Goal: Task Accomplishment & Management: Manage account settings

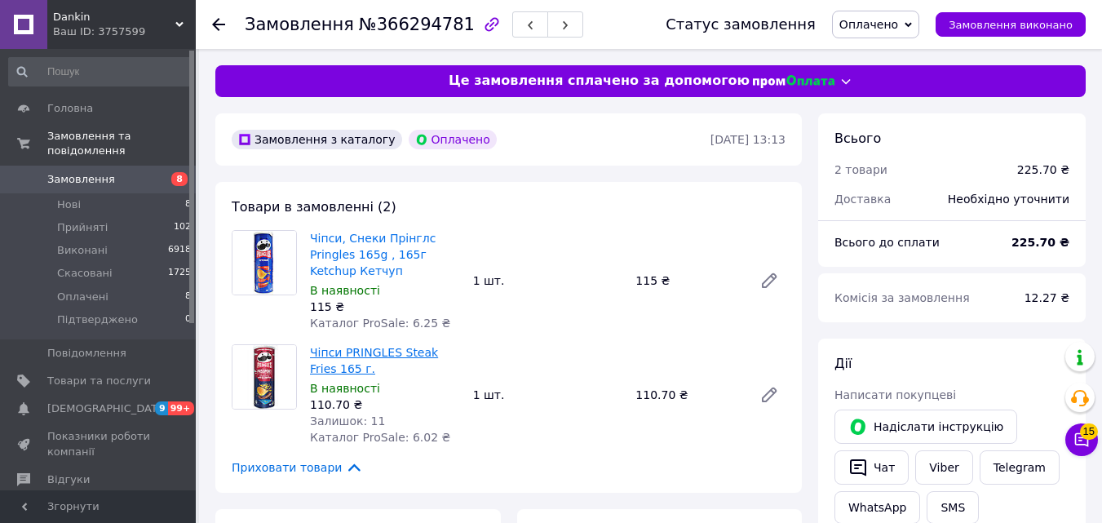
click at [342, 357] on link "Чіпси PRINGLES Steak Fries 165 г." at bounding box center [374, 360] width 128 height 29
click at [212, 23] on icon at bounding box center [218, 24] width 13 height 13
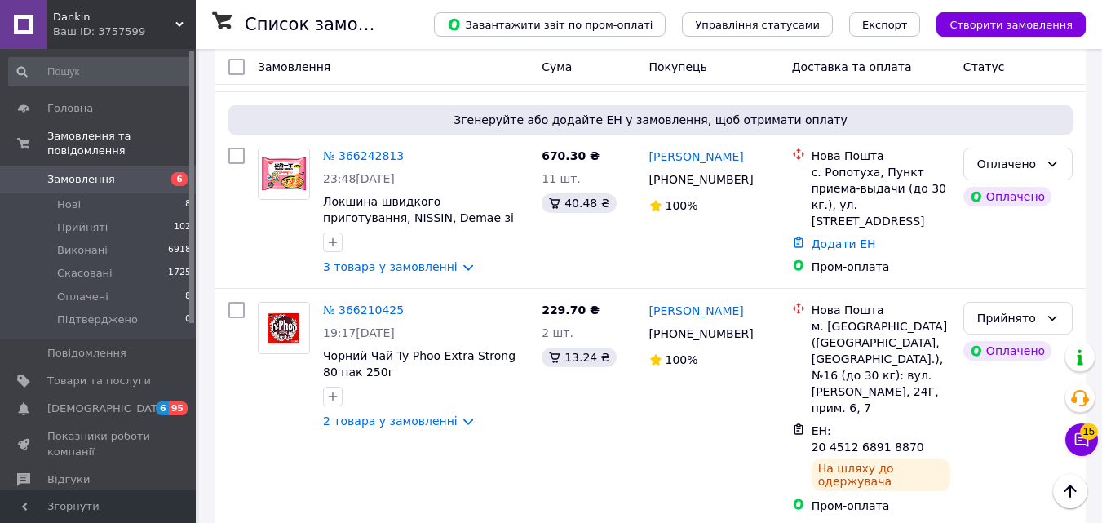
scroll to position [893, 0]
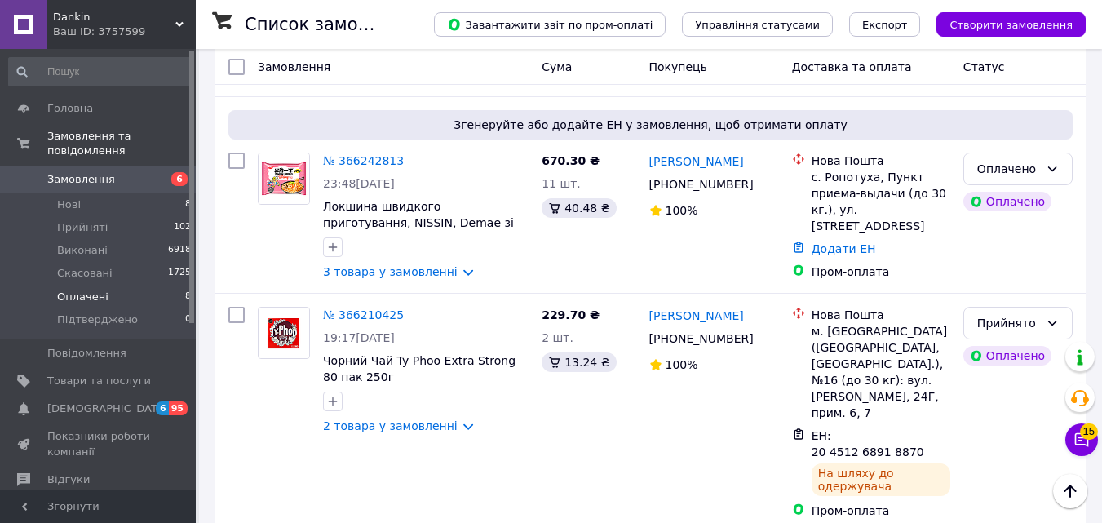
click at [79, 290] on span "Оплачені" at bounding box center [82, 297] width 51 height 15
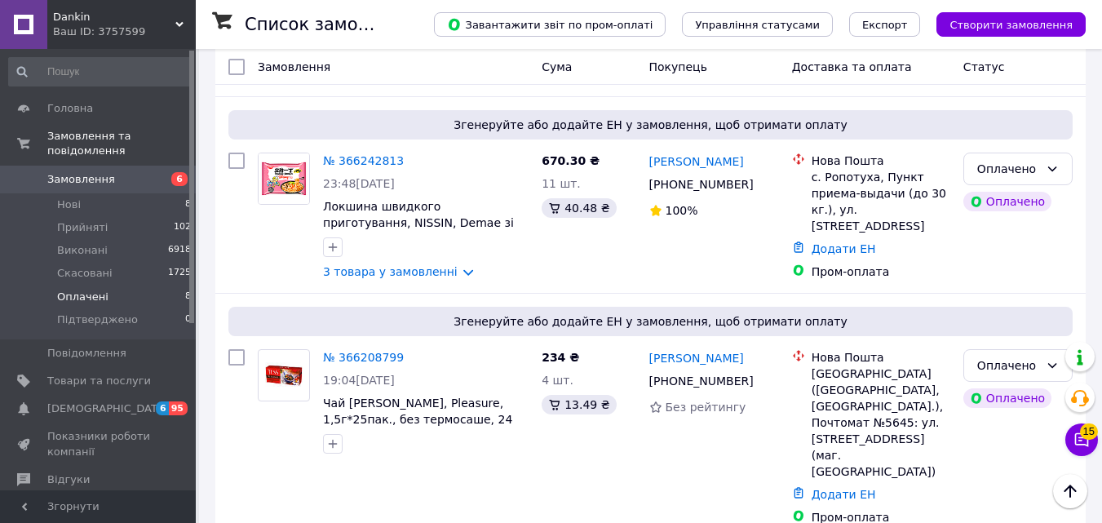
scroll to position [547, 0]
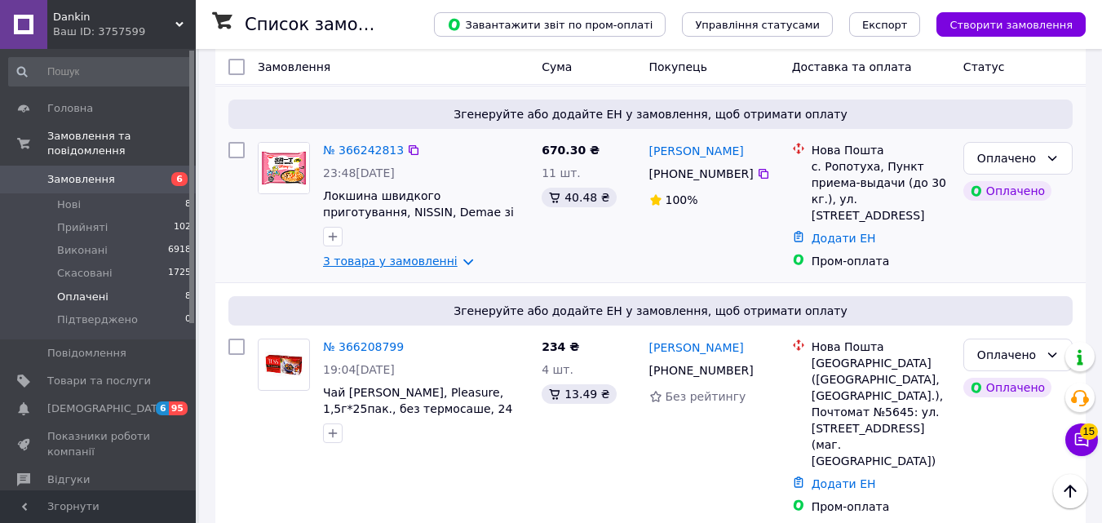
click at [357, 255] on link "3 товара у замовленні" at bounding box center [390, 261] width 135 height 13
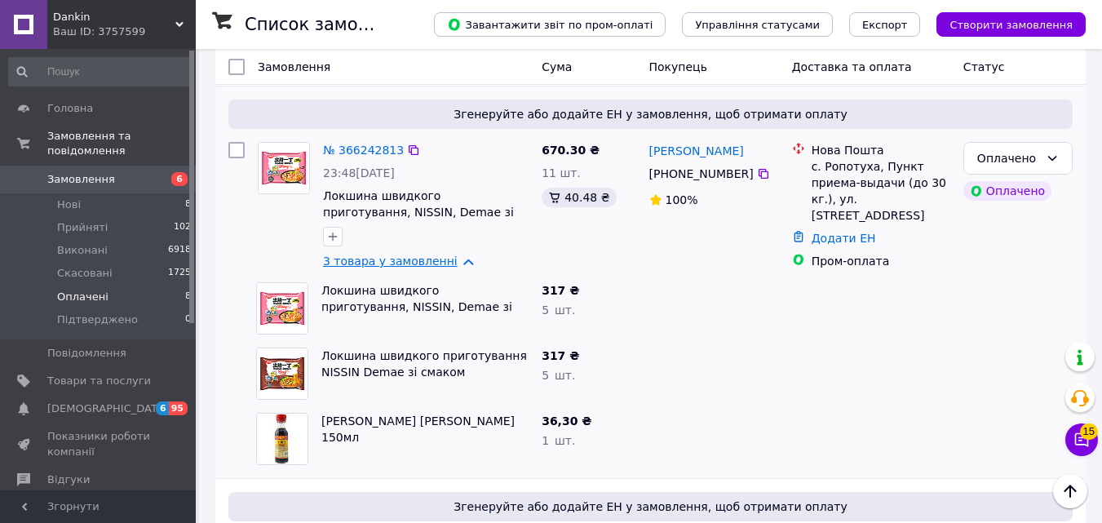
click at [392, 255] on link "3 товара у замовленні" at bounding box center [390, 261] width 135 height 13
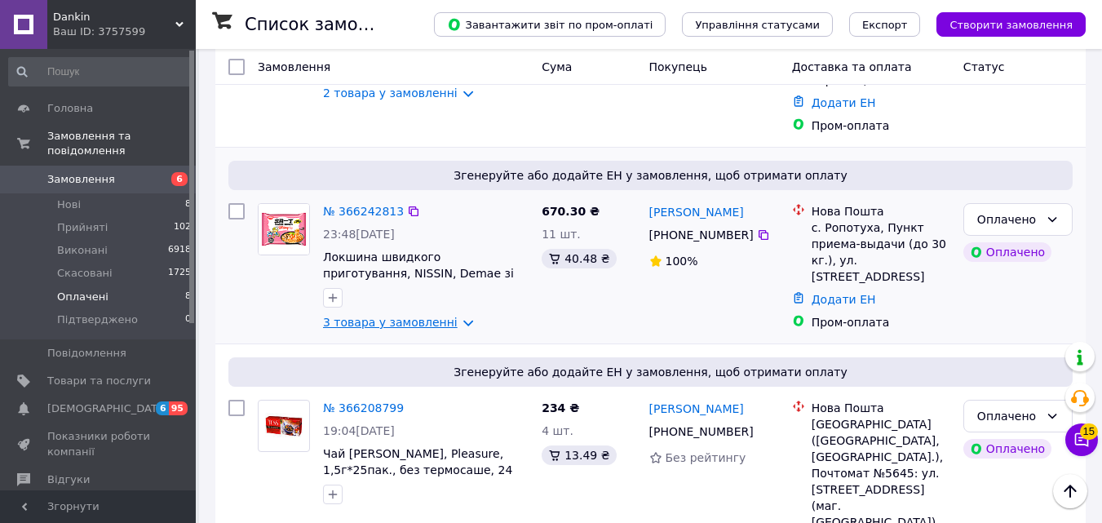
scroll to position [488, 0]
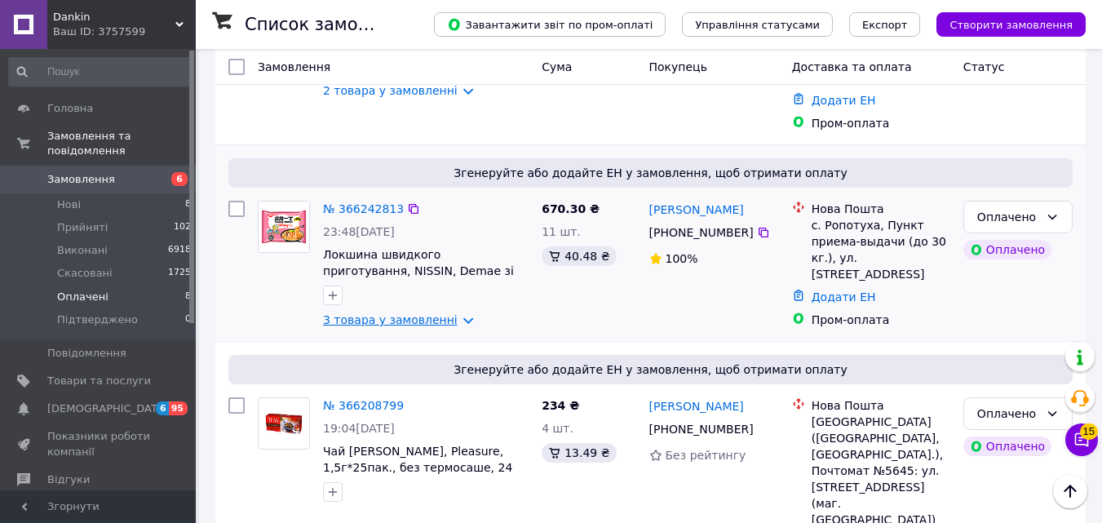
click at [366, 313] on link "3 товара у замовленні" at bounding box center [390, 319] width 135 height 13
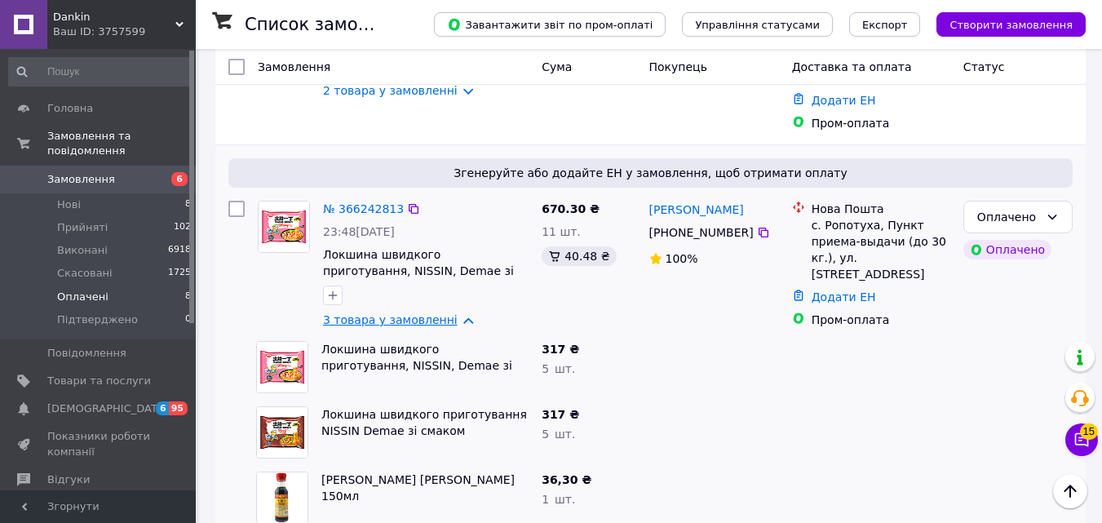
click at [369, 313] on link "3 товара у замовленні" at bounding box center [390, 319] width 135 height 13
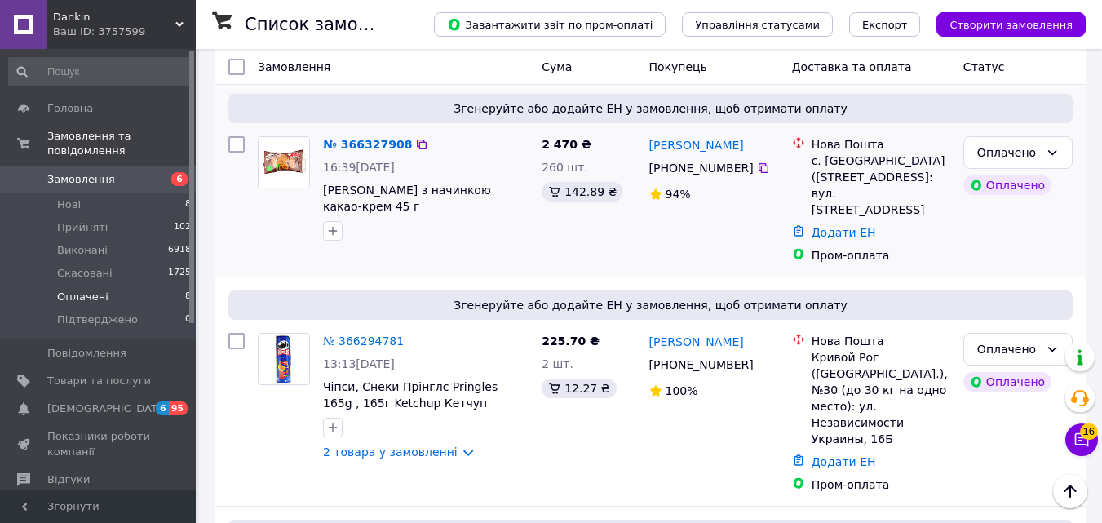
scroll to position [114, 0]
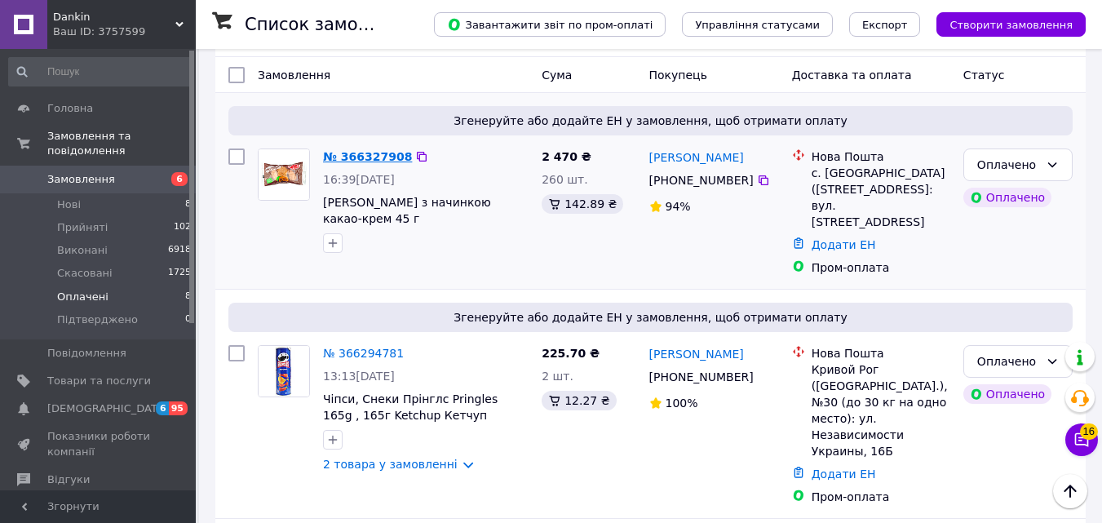
click at [375, 162] on link "№ 366327908" at bounding box center [367, 156] width 89 height 13
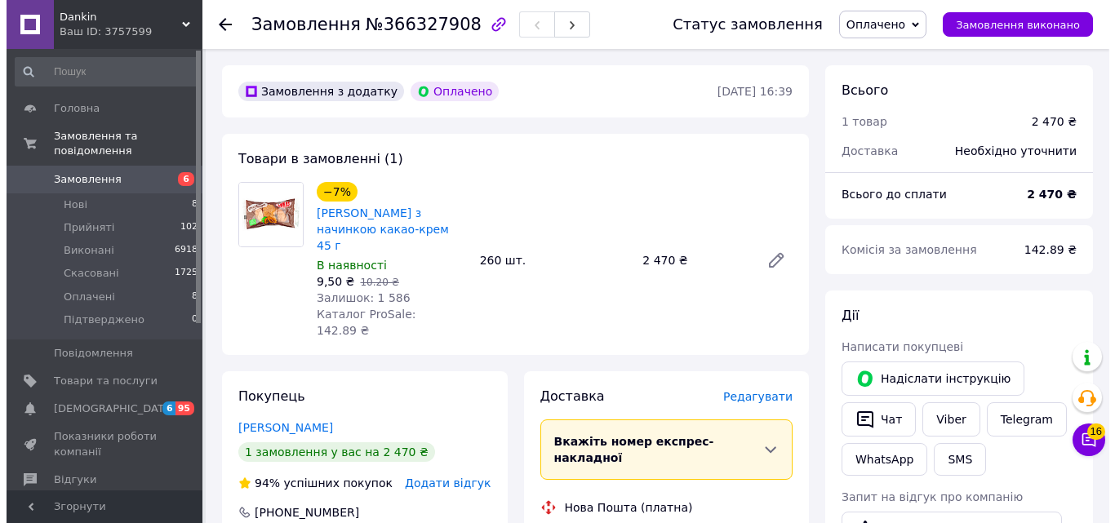
scroll to position [272, 0]
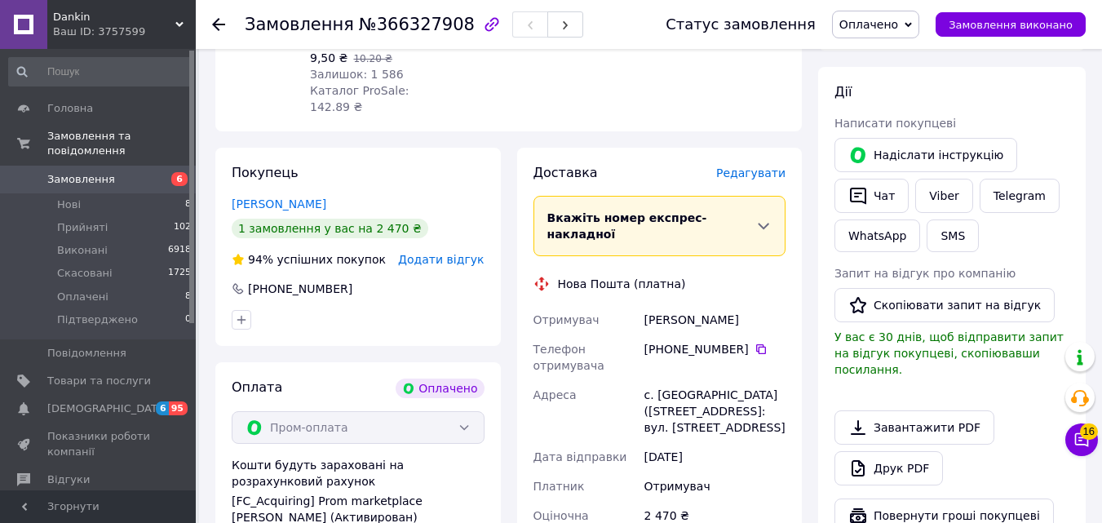
click at [779, 166] on span "Редагувати" at bounding box center [750, 172] width 69 height 13
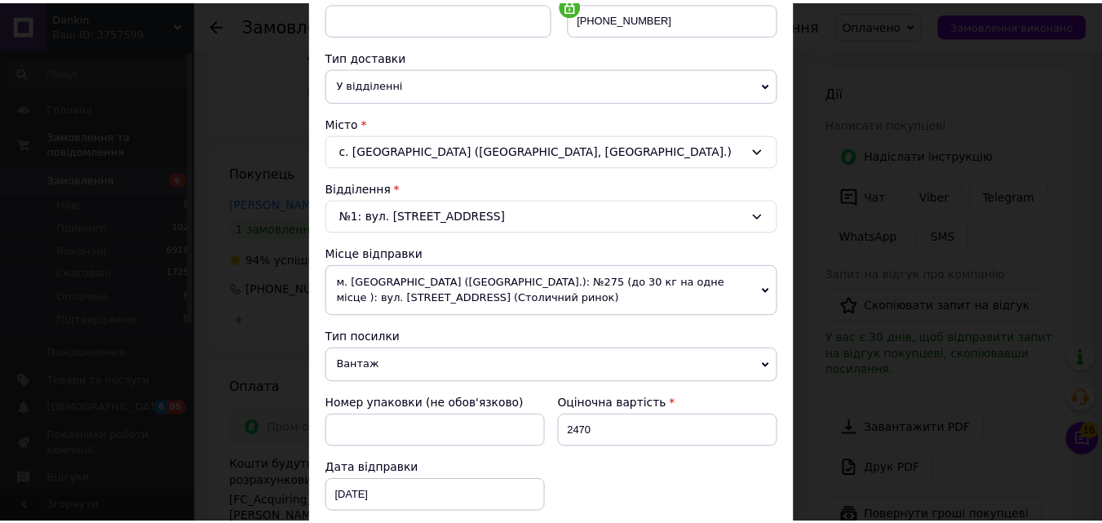
scroll to position [577, 0]
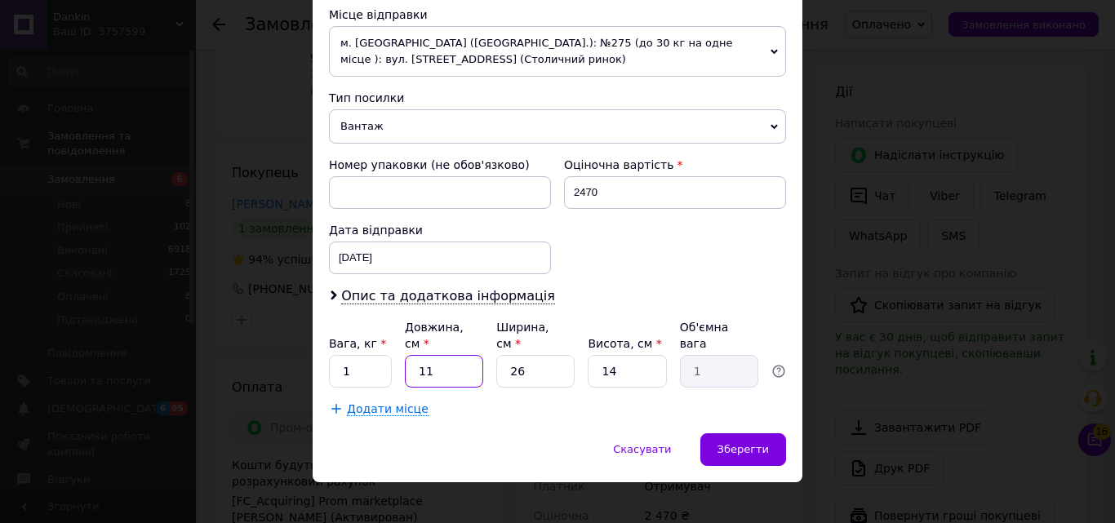
click at [423, 355] on input "11" at bounding box center [444, 371] width 78 height 33
type input "1"
type input "0.1"
type input "4"
type input "0.36"
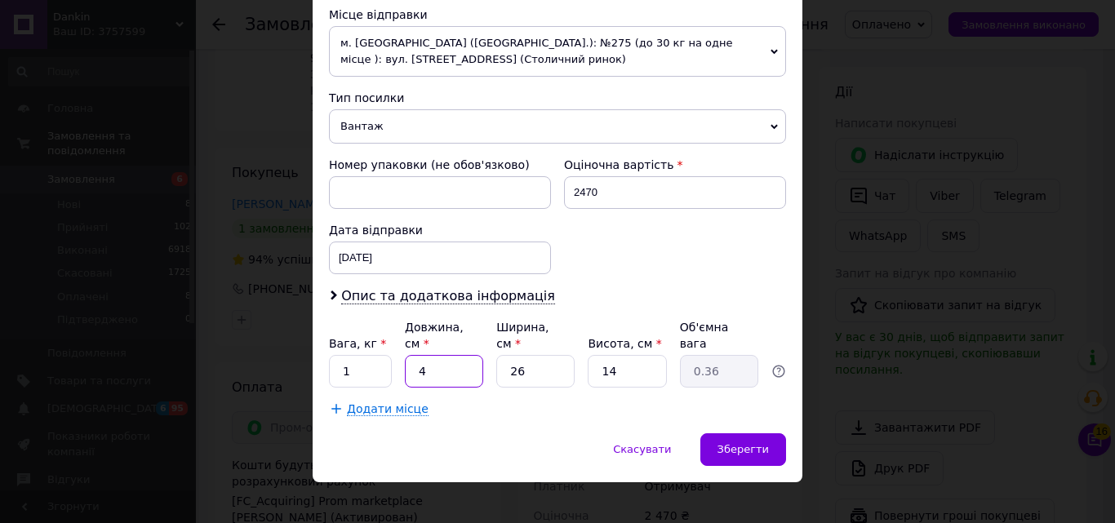
type input "40"
type input "3.64"
type input "40"
click at [552, 355] on input "26" at bounding box center [535, 371] width 78 height 33
type input "2"
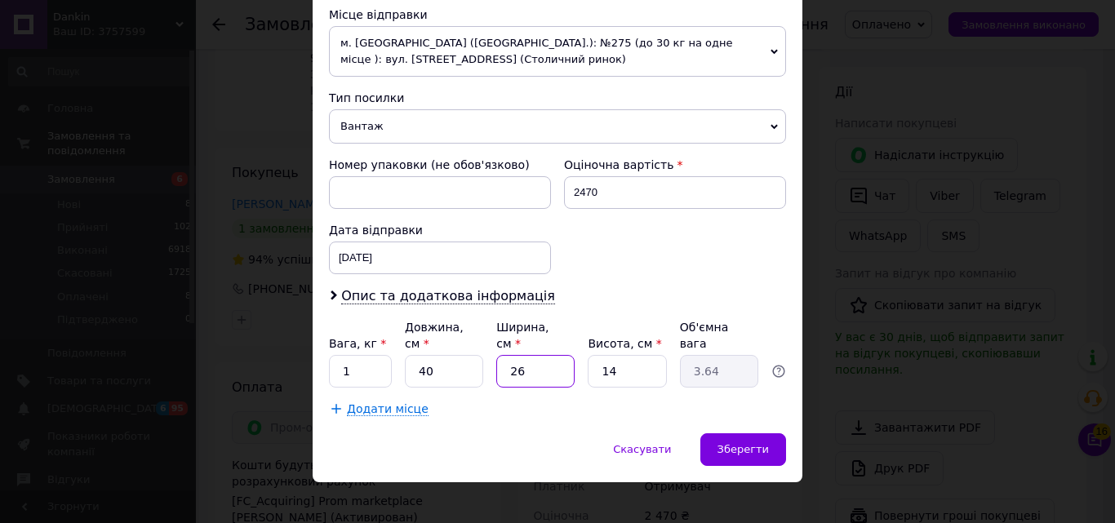
type input "0.28"
type input "3"
type input "0.42"
type input "39"
type input "5.46"
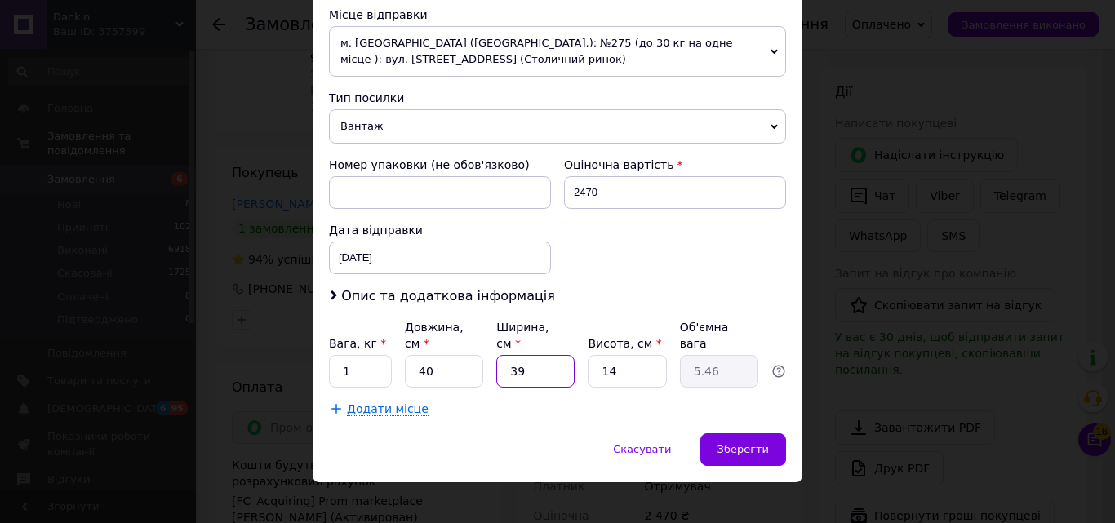
type input "39"
click at [647, 355] on input "14" at bounding box center [627, 371] width 78 height 33
type input "1"
type input "0.39"
type input "5"
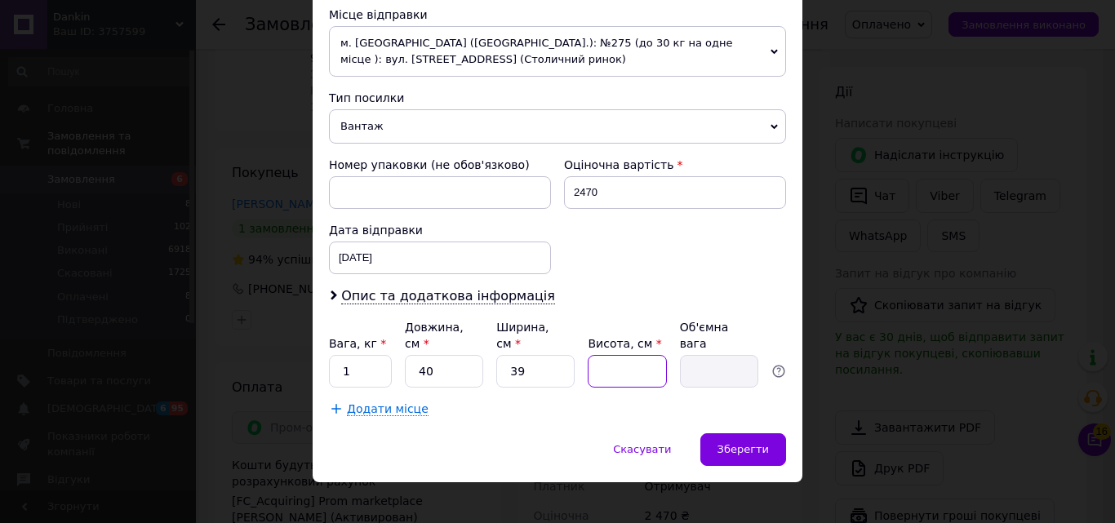
type input "1.95"
type input "59"
type input "23.01"
type input "59"
click at [374, 355] on input "1" at bounding box center [360, 371] width 63 height 33
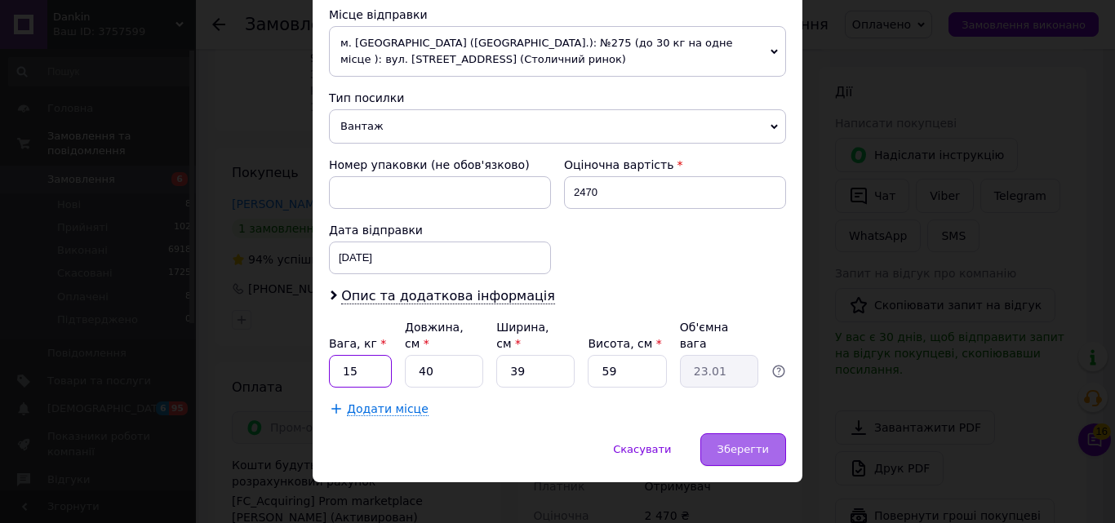
type input "15"
click at [763, 443] on span "Зберегти" at bounding box center [742, 449] width 51 height 12
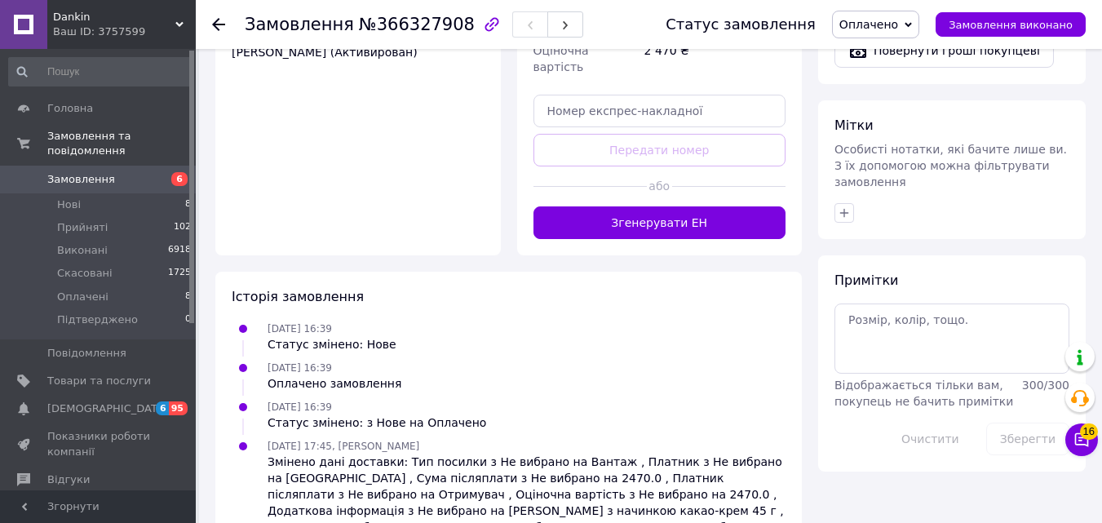
scroll to position [699, 0]
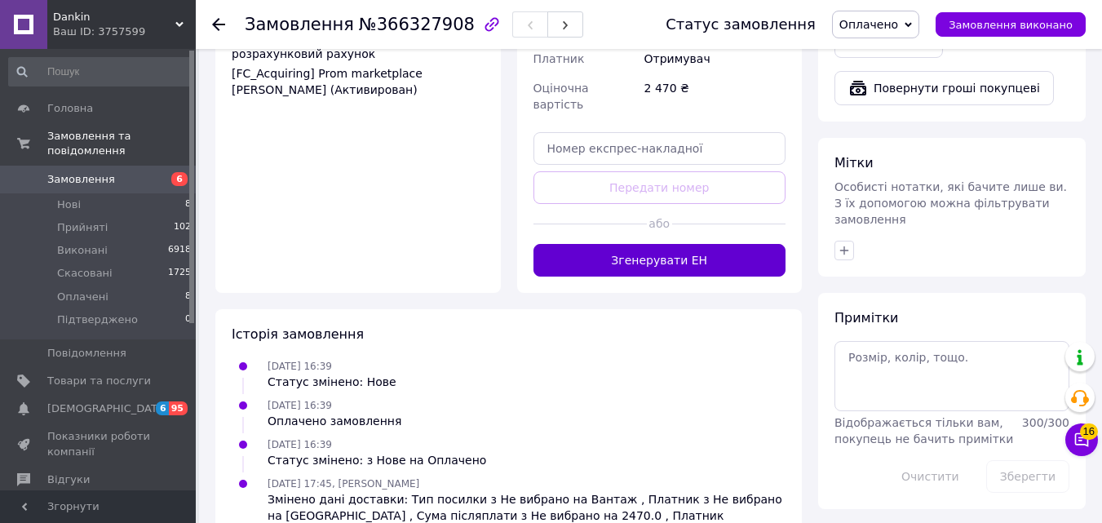
click at [750, 244] on button "Згенерувати ЕН" at bounding box center [660, 260] width 253 height 33
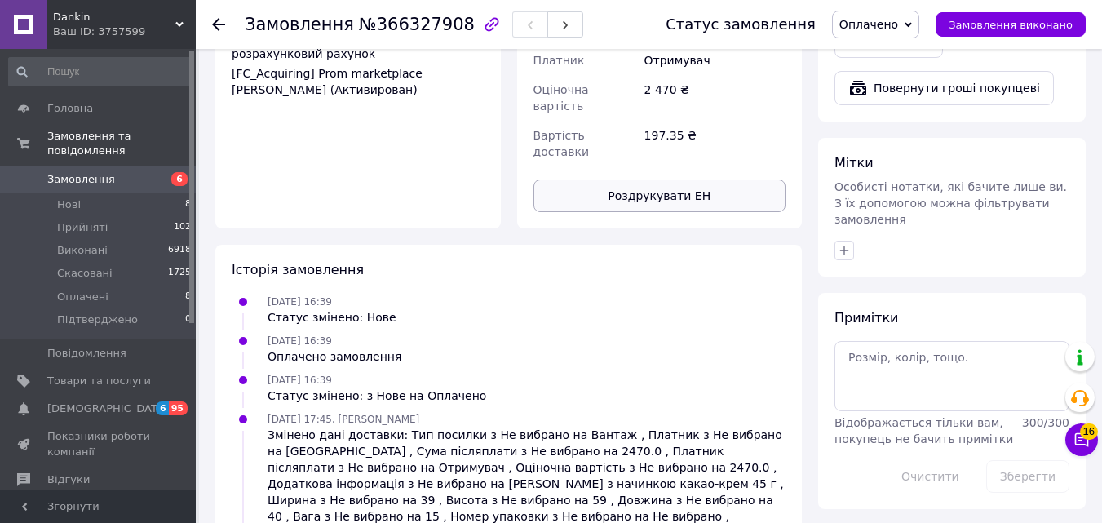
click at [747, 180] on button "Роздрукувати ЕН" at bounding box center [660, 196] width 253 height 33
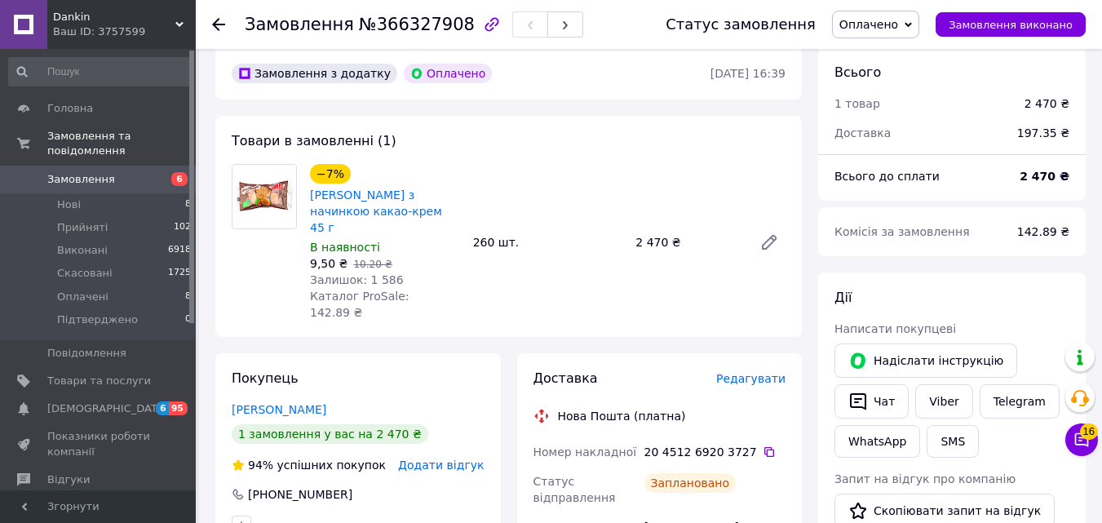
scroll to position [0, 0]
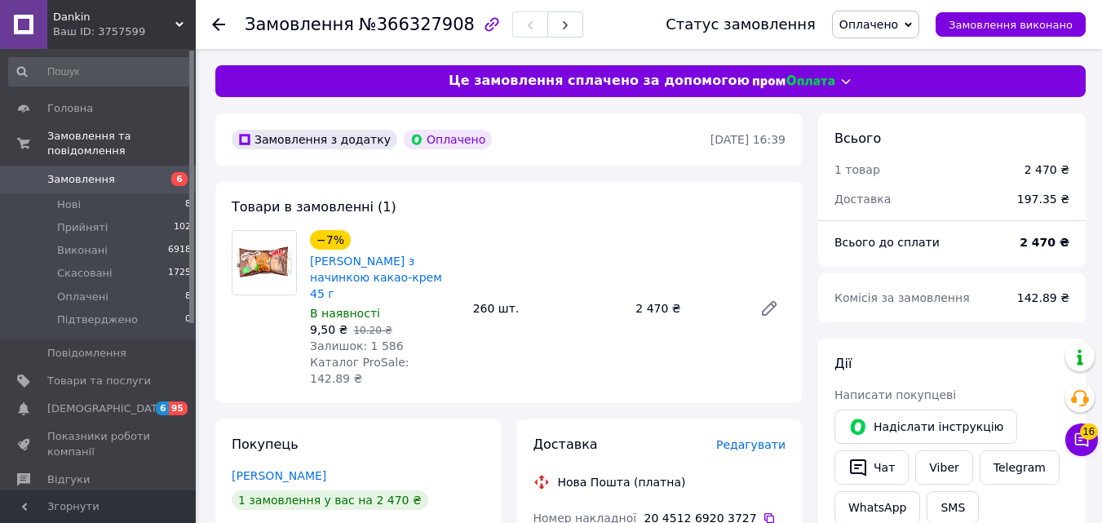
click at [898, 22] on span "Оплачено" at bounding box center [869, 24] width 59 height 13
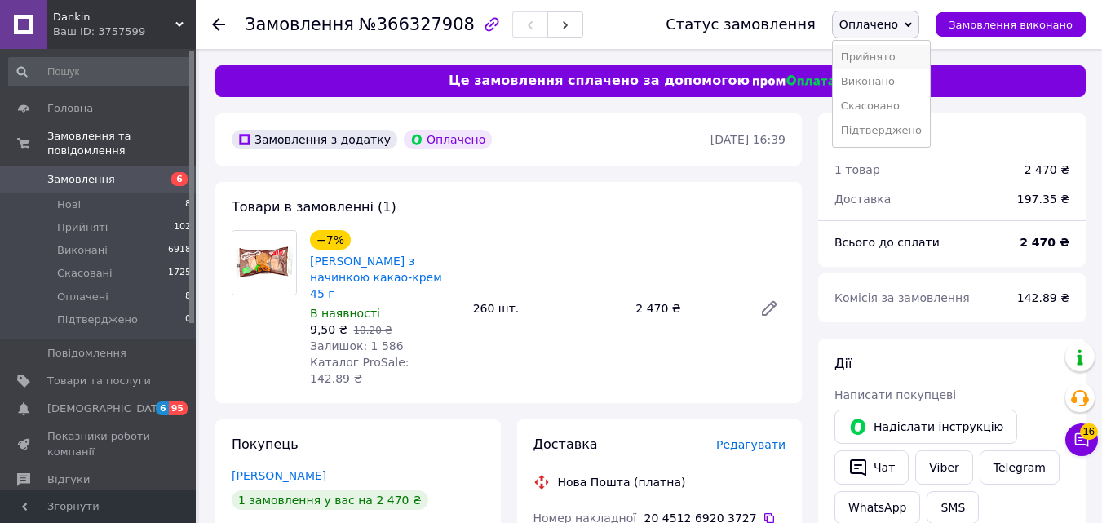
click at [913, 52] on li "Прийнято" at bounding box center [881, 57] width 97 height 24
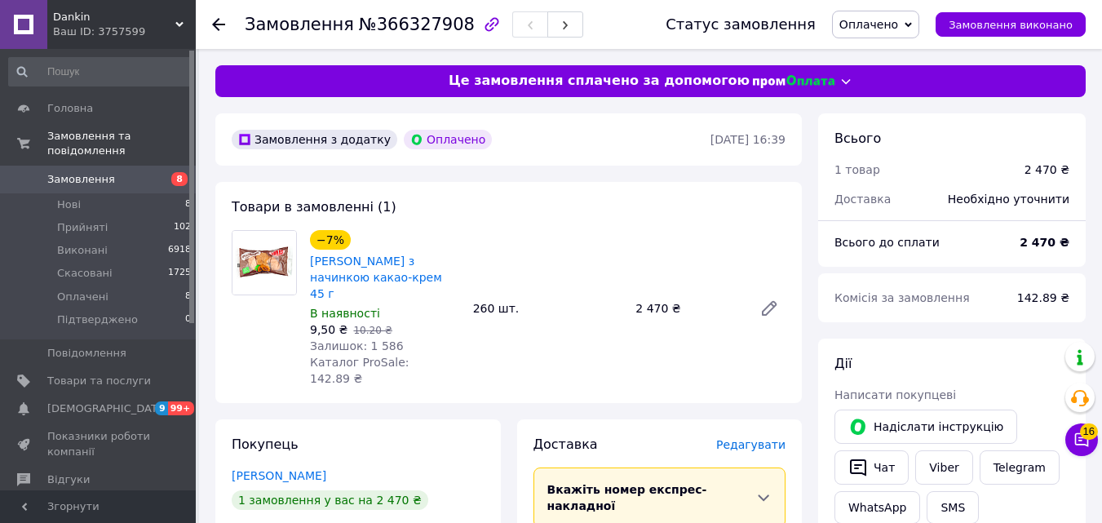
click at [220, 24] on use at bounding box center [218, 24] width 13 height 13
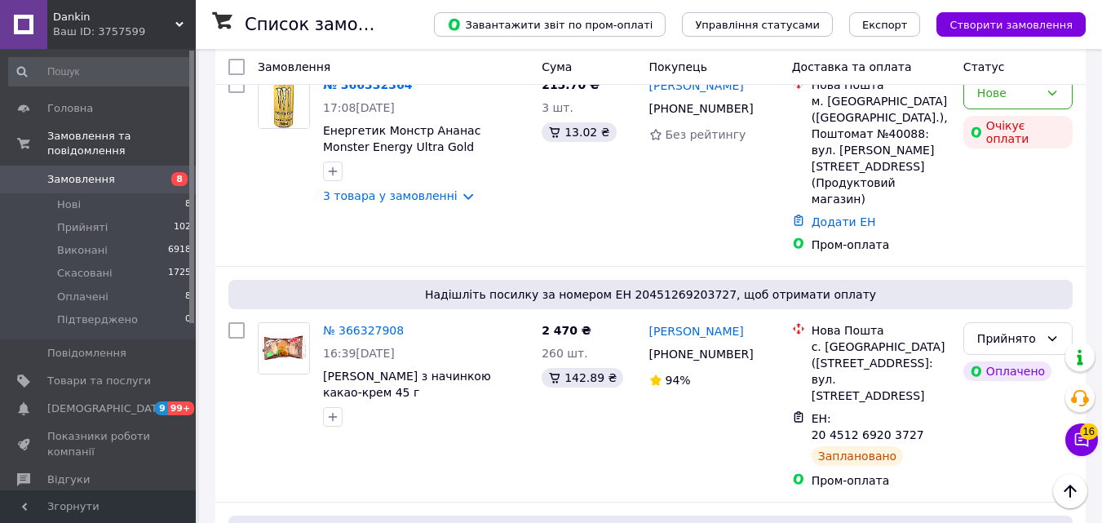
scroll to position [94, 0]
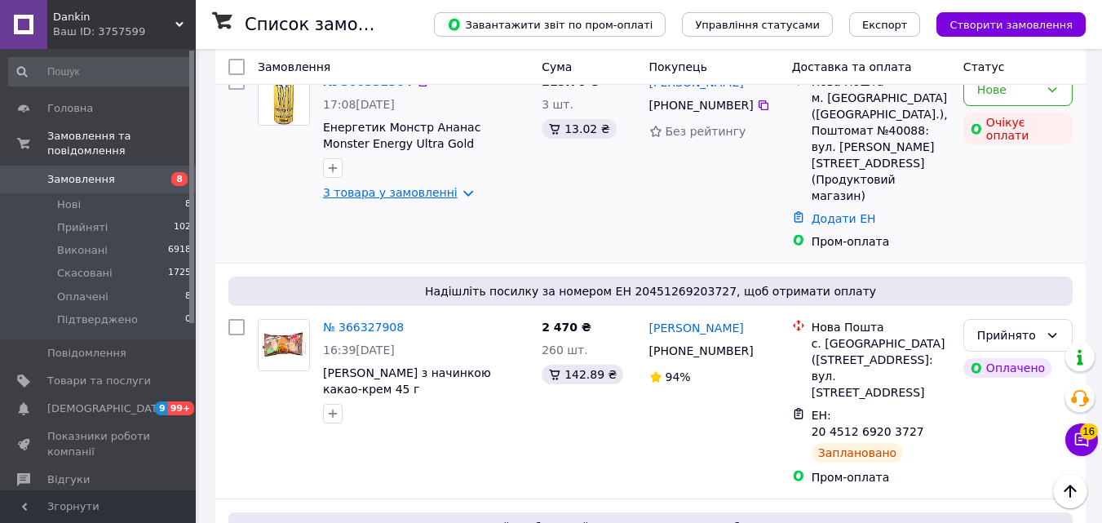
click at [424, 199] on link "3 товара у замовленні" at bounding box center [390, 192] width 135 height 13
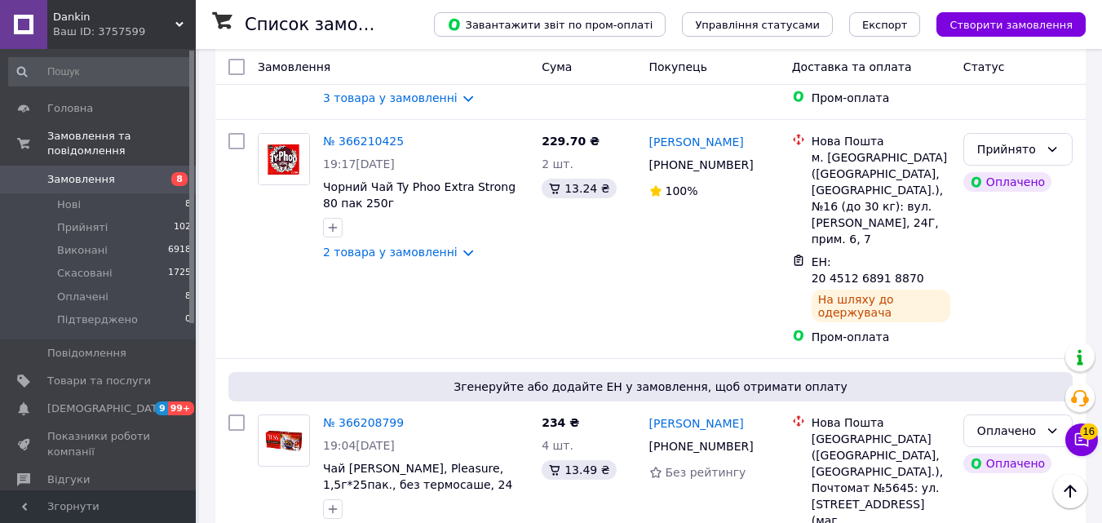
scroll to position [1309, 0]
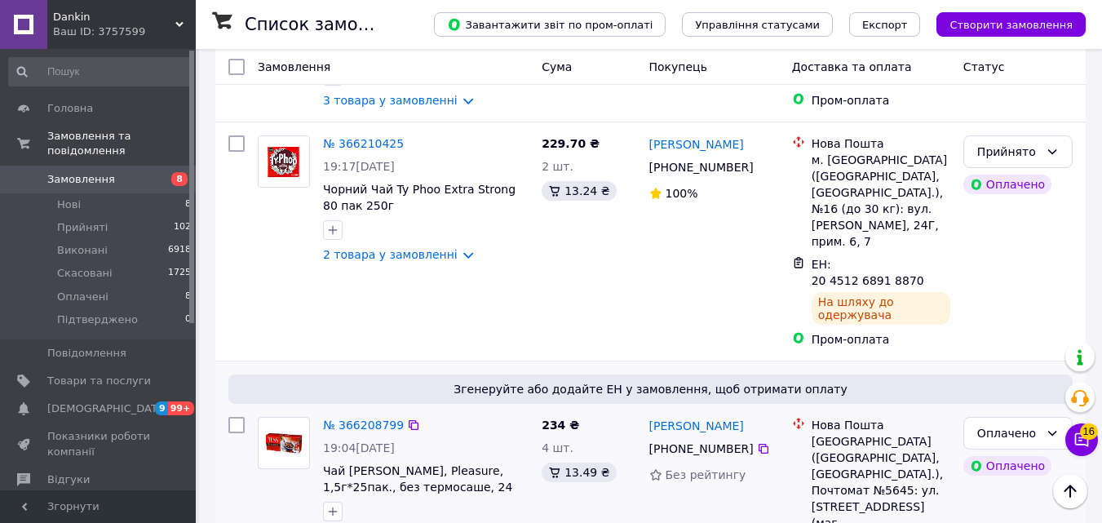
click at [365, 441] on span "19:04[DATE]" at bounding box center [359, 447] width 72 height 13
click at [388, 419] on link "№ 366208799" at bounding box center [363, 425] width 81 height 13
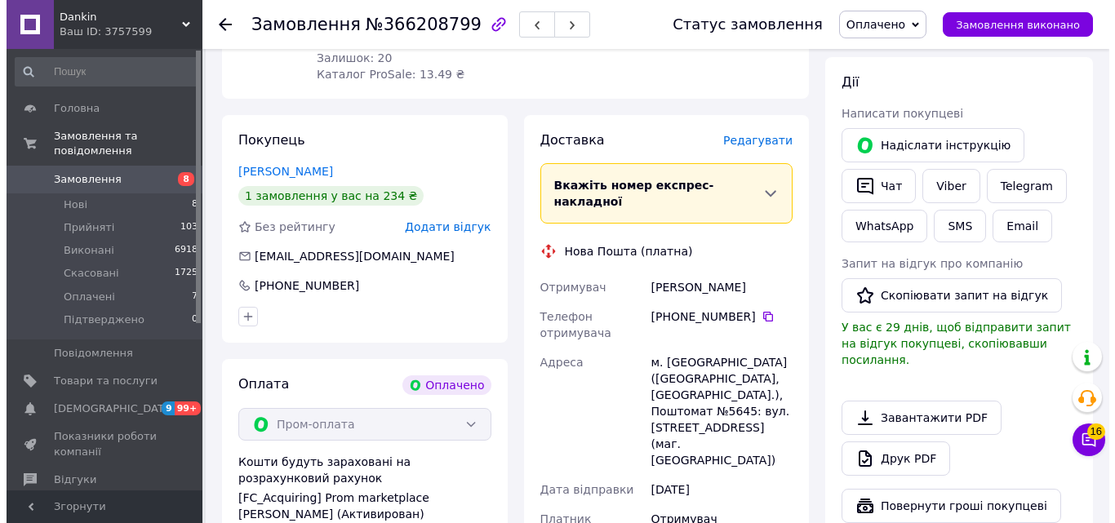
scroll to position [290, 0]
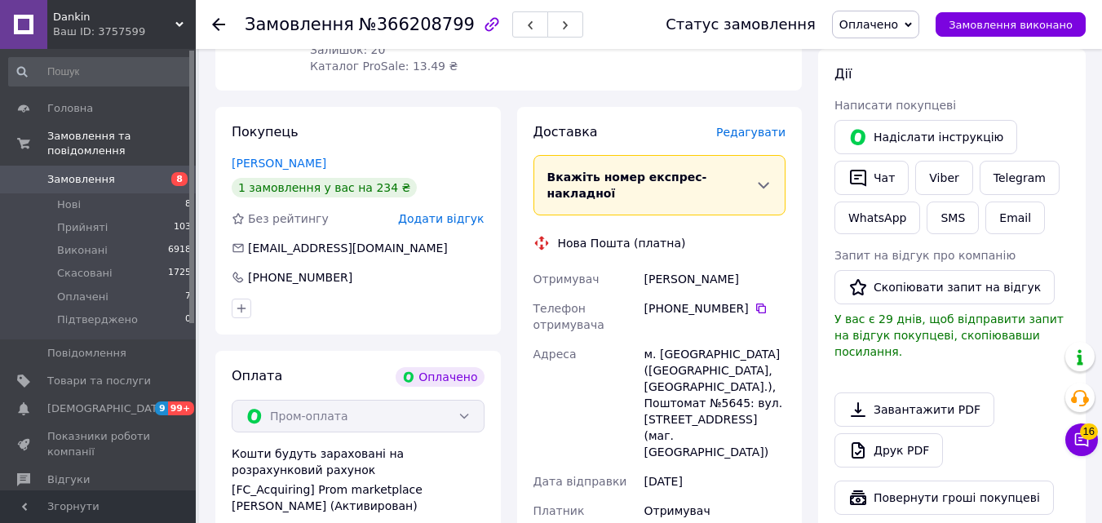
click at [769, 126] on span "Редагувати" at bounding box center [750, 132] width 69 height 13
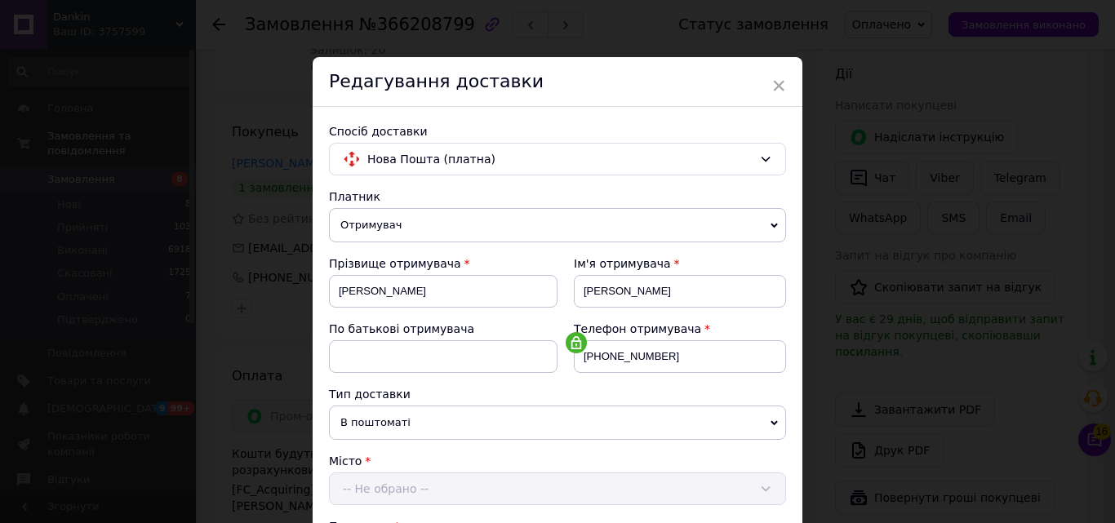
click at [750, 131] on div "Спосіб доставки" at bounding box center [557, 131] width 457 height 16
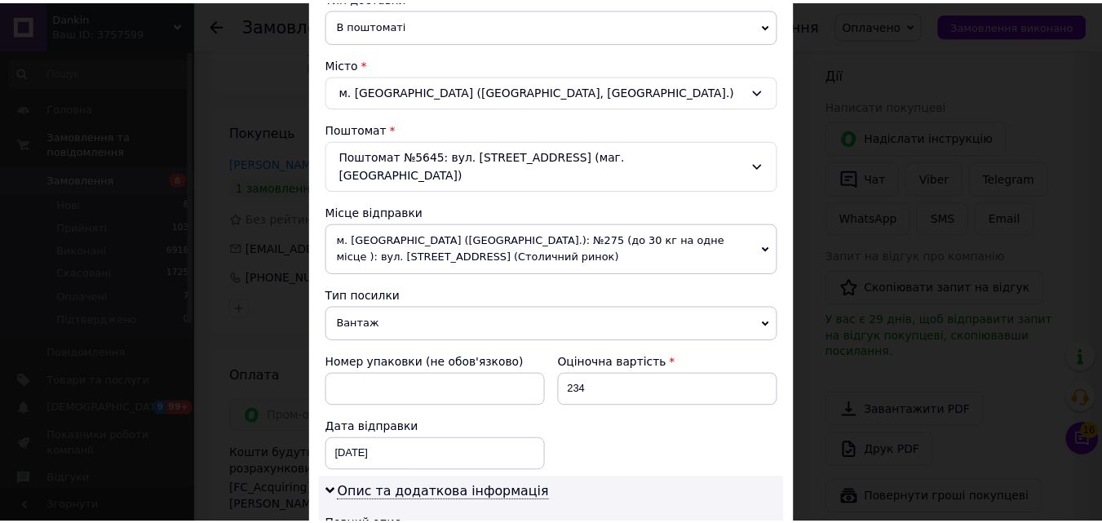
scroll to position [760, 0]
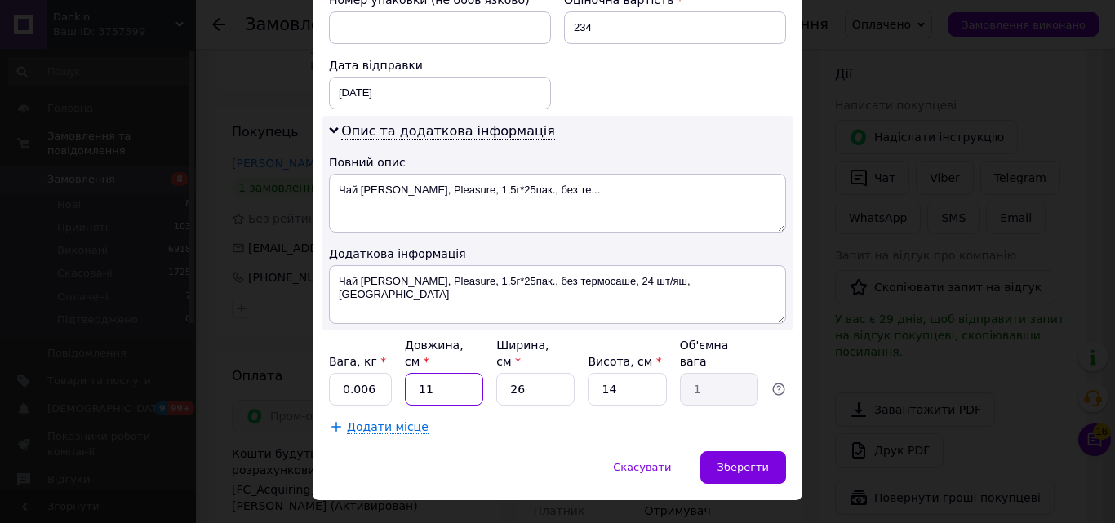
click at [432, 373] on input "11" at bounding box center [444, 389] width 78 height 33
type input "1"
type input "0.1"
type input "15"
type input "1.37"
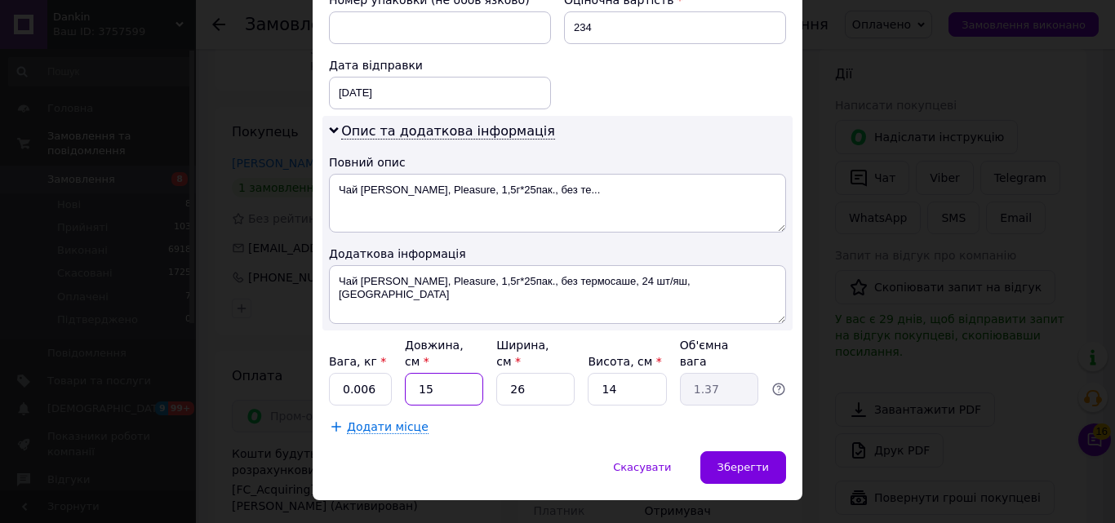
type input "15"
click at [542, 373] on input "26" at bounding box center [535, 389] width 78 height 33
type input "2"
type input "0.11"
type input "1"
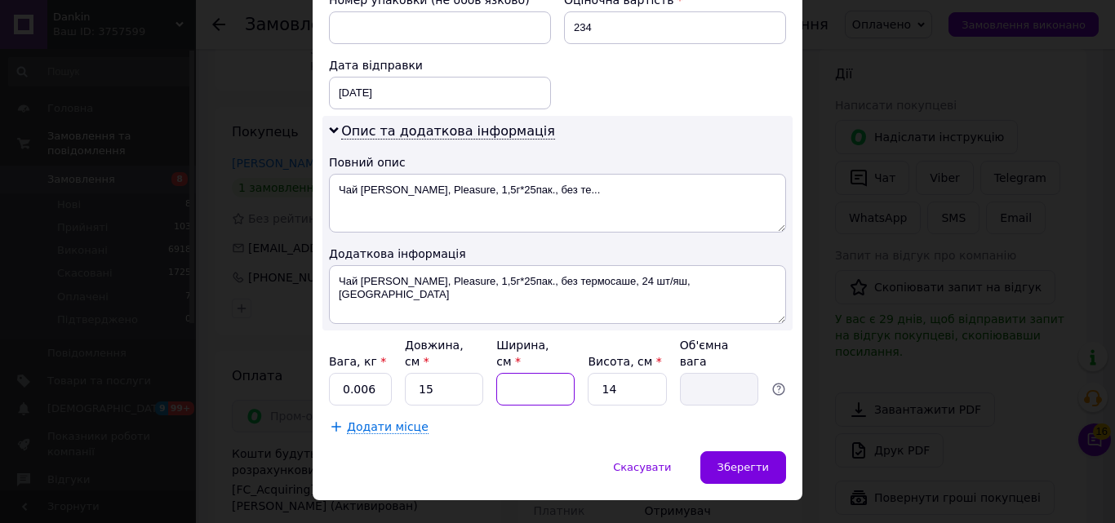
type input "0.1"
type input "18"
type input "0.95"
type input "18"
click at [641, 373] on input "14" at bounding box center [627, 389] width 78 height 33
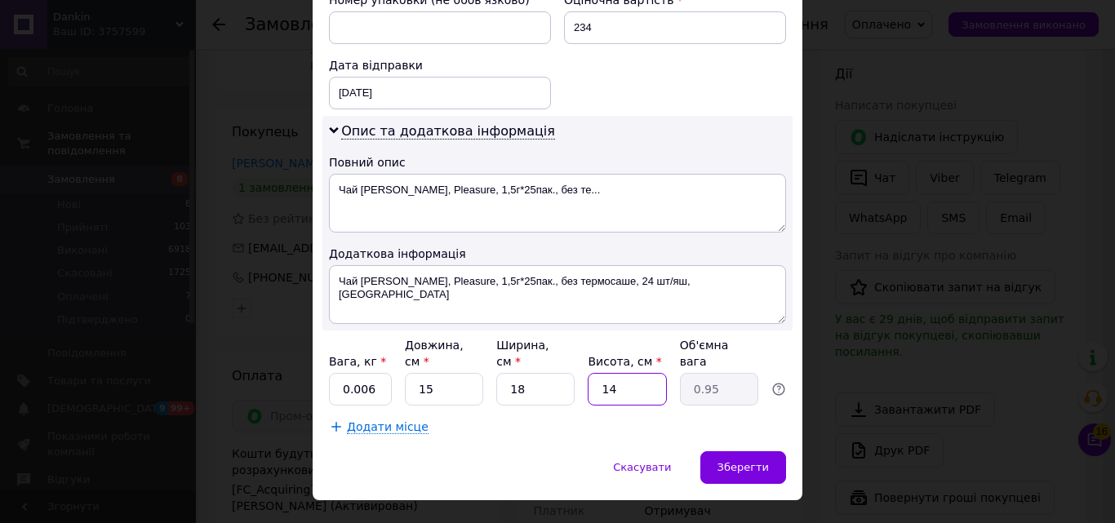
type input "1"
type input "0.1"
type input "8"
type input "0.54"
type input "8"
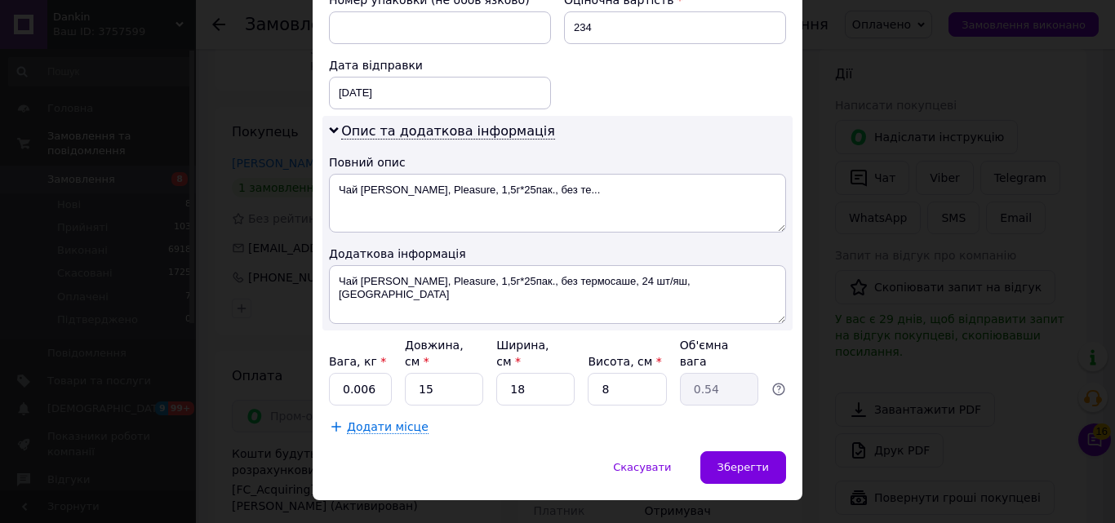
click at [380, 355] on span "*" at bounding box center [383, 361] width 6 height 13
click at [370, 373] on input "0.006" at bounding box center [360, 389] width 63 height 33
type input "0"
type input "1"
click at [760, 451] on div "Зберегти" at bounding box center [743, 467] width 86 height 33
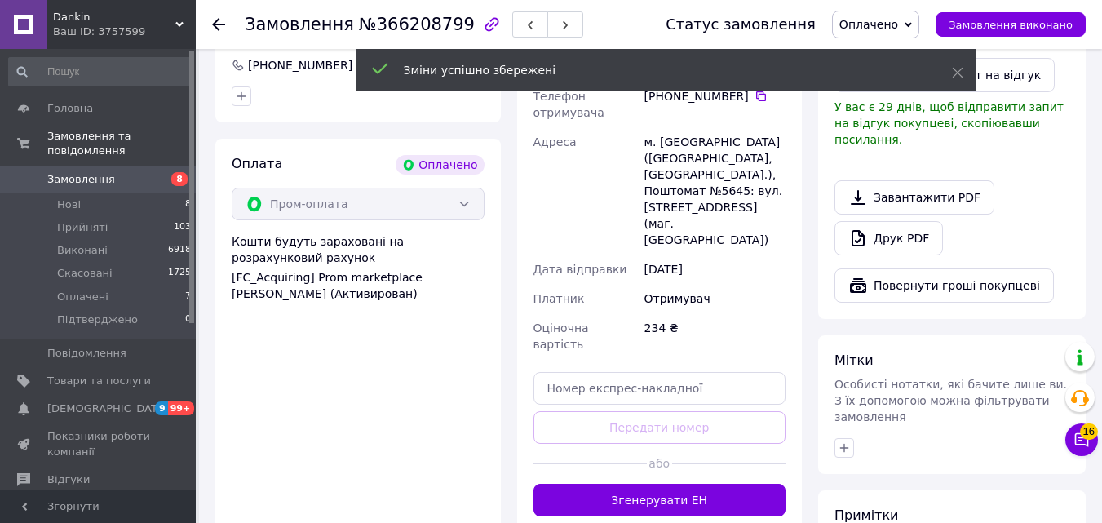
scroll to position [508, 0]
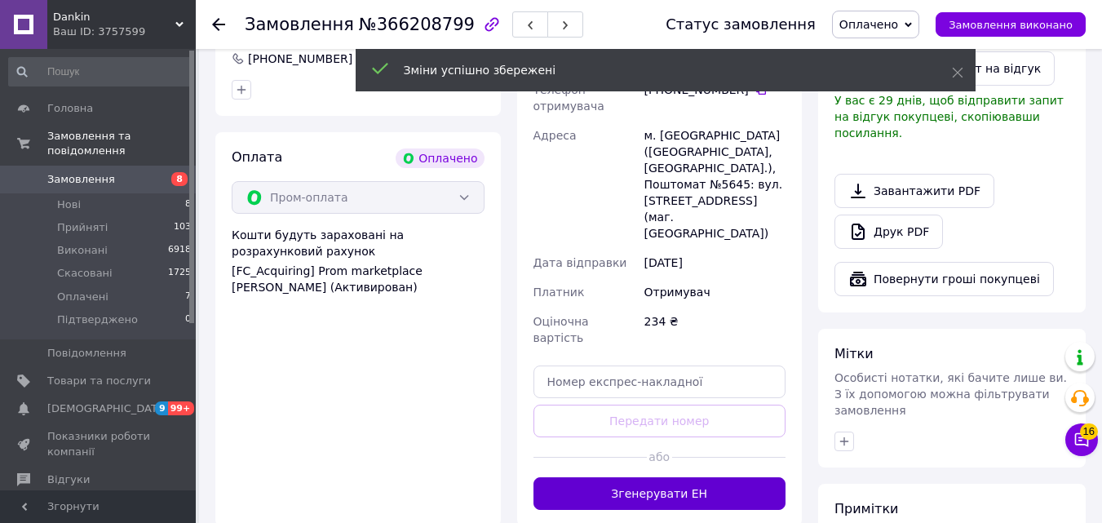
click at [693, 477] on button "Згенерувати ЕН" at bounding box center [660, 493] width 253 height 33
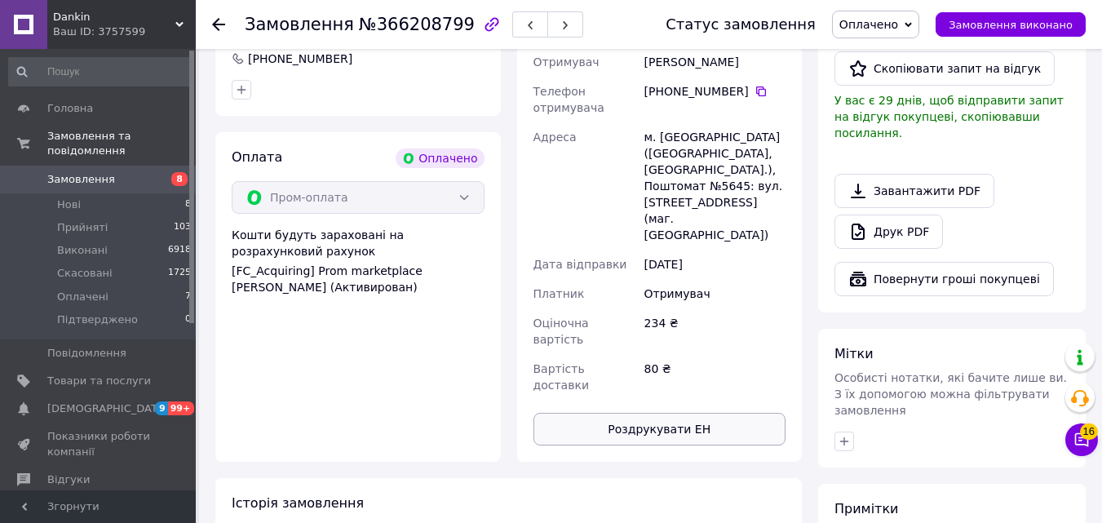
click at [730, 413] on button "Роздрукувати ЕН" at bounding box center [660, 429] width 253 height 33
click at [897, 24] on span "Оплачено" at bounding box center [869, 24] width 59 height 13
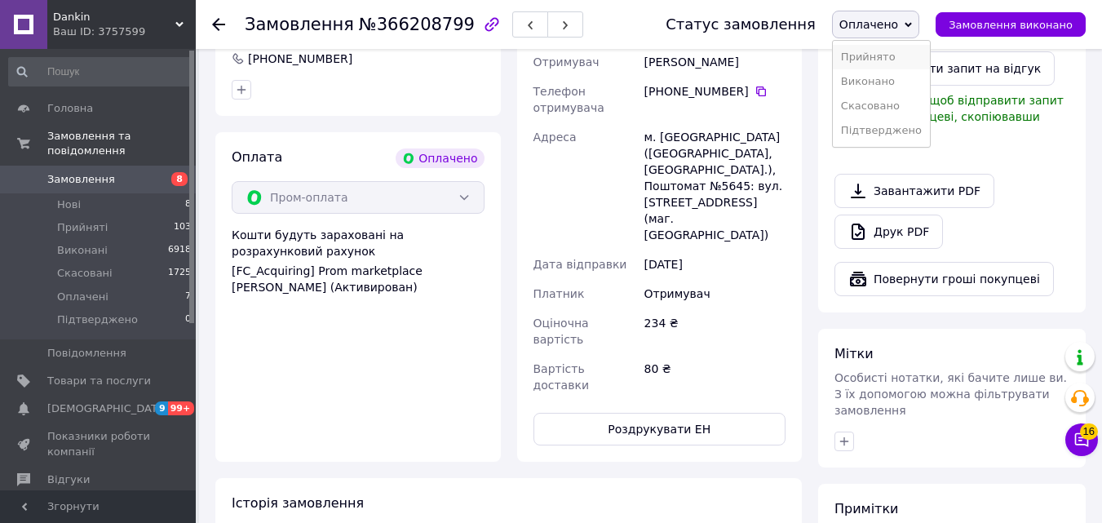
click at [897, 51] on li "Прийнято" at bounding box center [881, 57] width 97 height 24
click at [220, 38] on div at bounding box center [228, 24] width 33 height 49
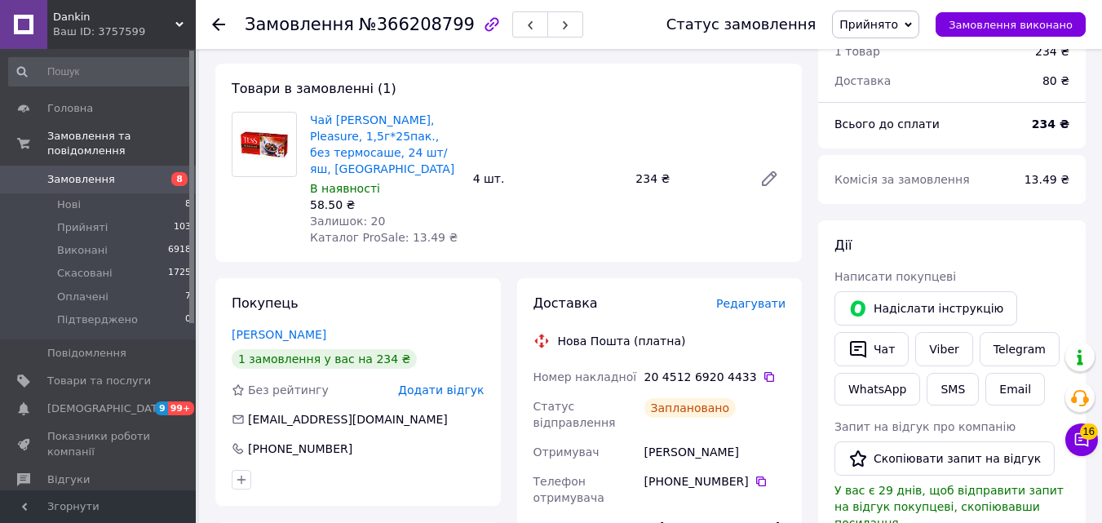
scroll to position [0, 0]
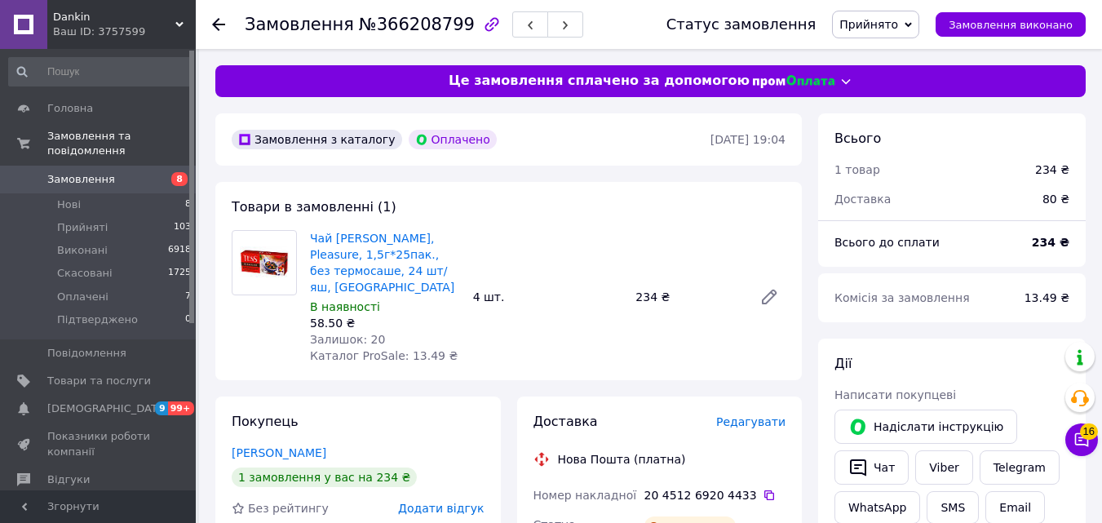
click at [222, 24] on use at bounding box center [218, 24] width 13 height 13
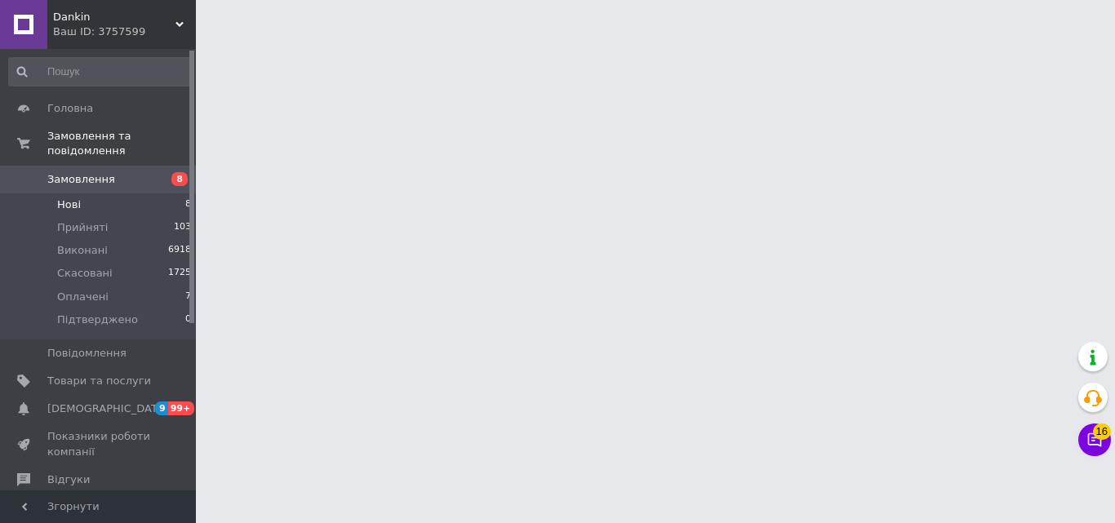
click at [156, 193] on li "Нові 8" at bounding box center [100, 204] width 201 height 23
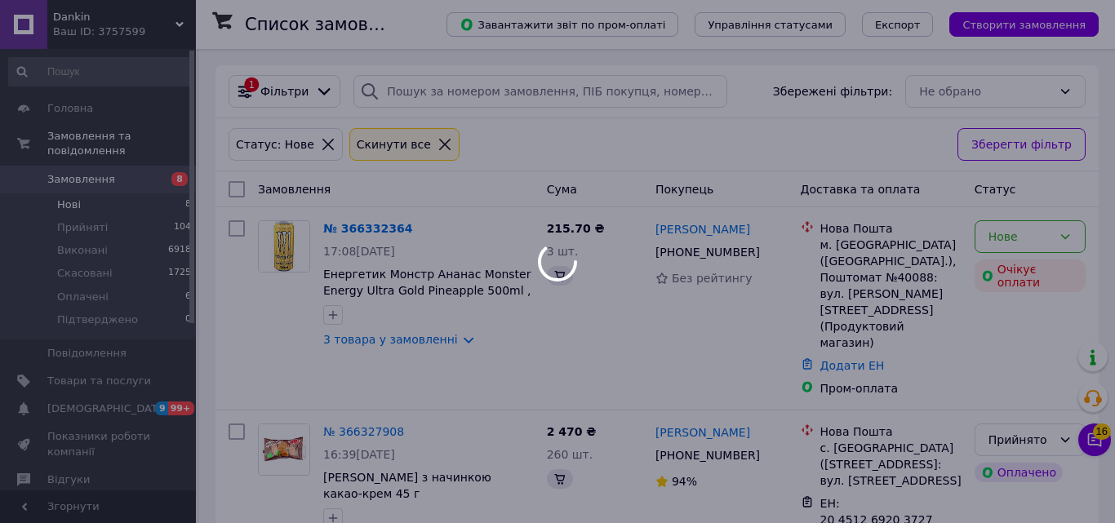
click at [442, 356] on div at bounding box center [557, 261] width 1115 height 523
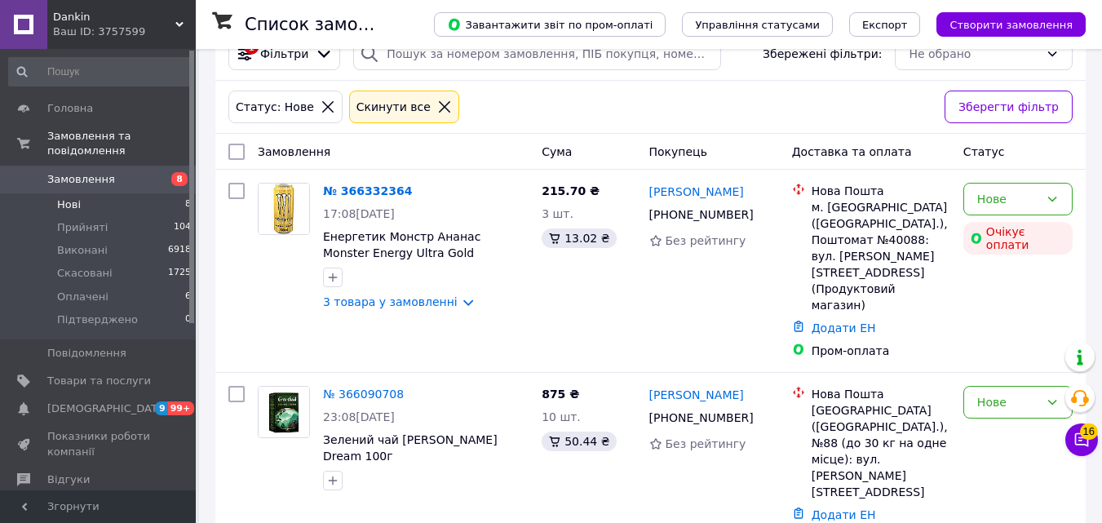
scroll to position [138, 0]
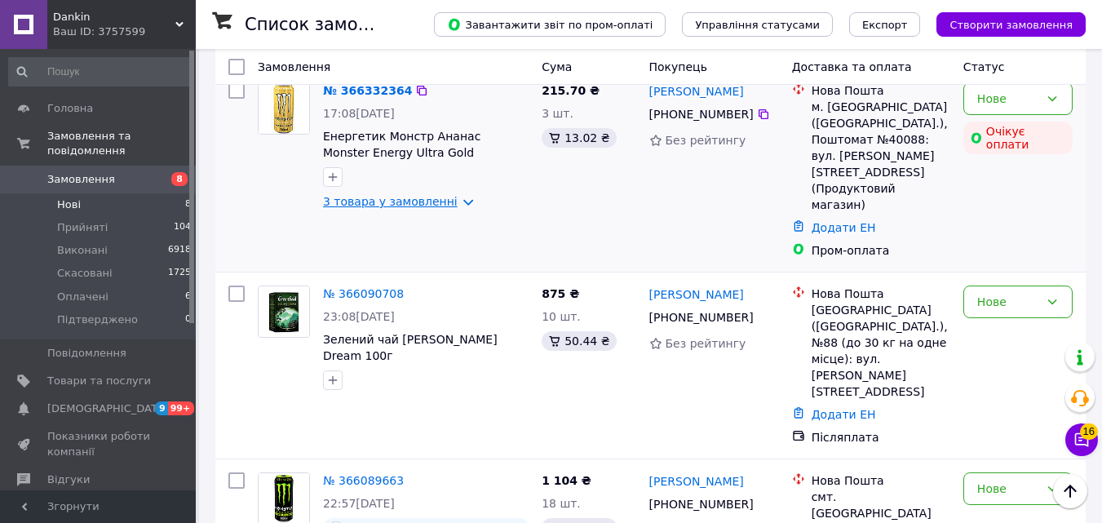
click at [422, 199] on link "3 товара у замовленні" at bounding box center [390, 201] width 135 height 13
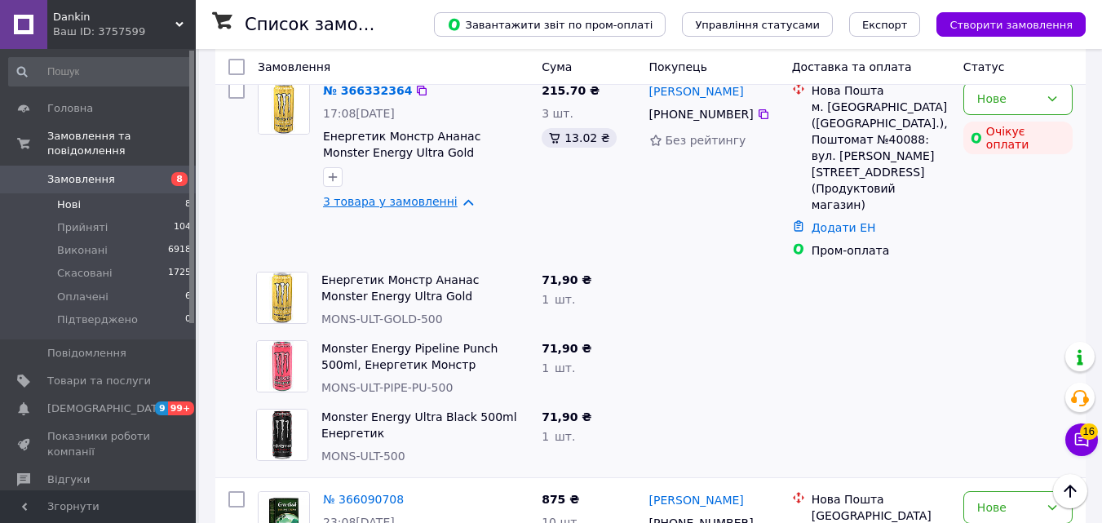
click at [424, 195] on link "3 товара у замовленні" at bounding box center [390, 201] width 135 height 13
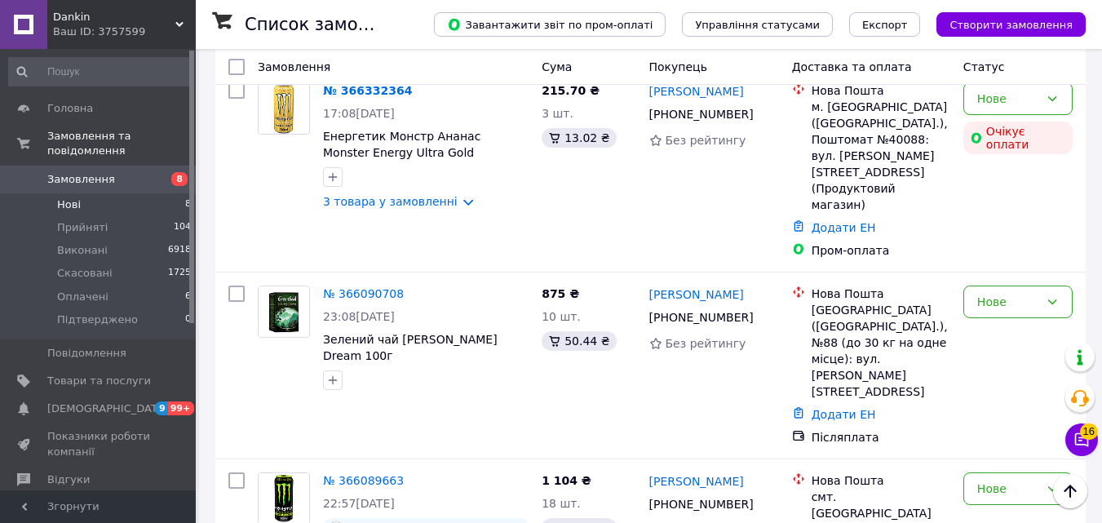
click at [163, 193] on li "Нові 8" at bounding box center [100, 204] width 201 height 23
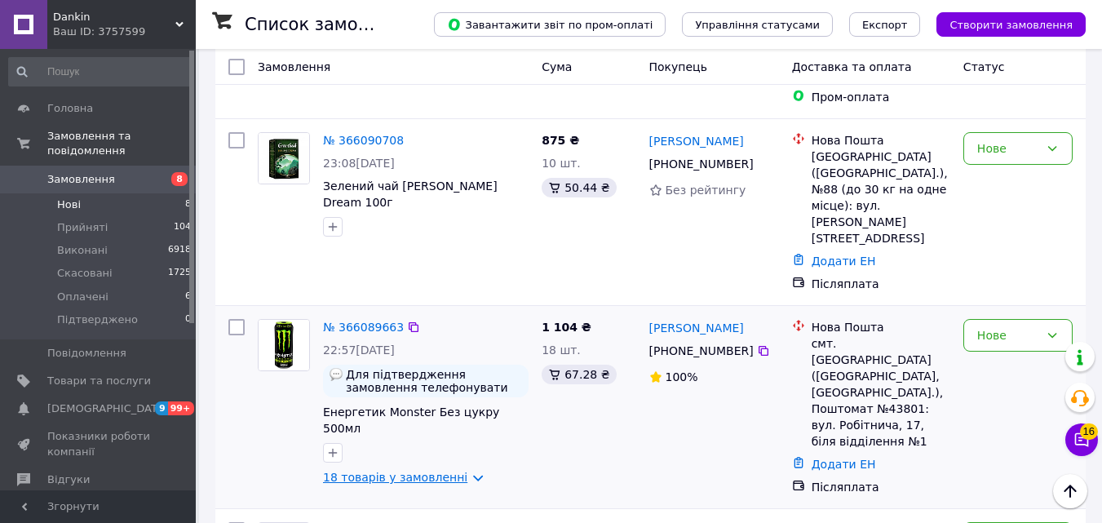
click at [445, 471] on link "18 товарів у замовленні" at bounding box center [395, 477] width 144 height 13
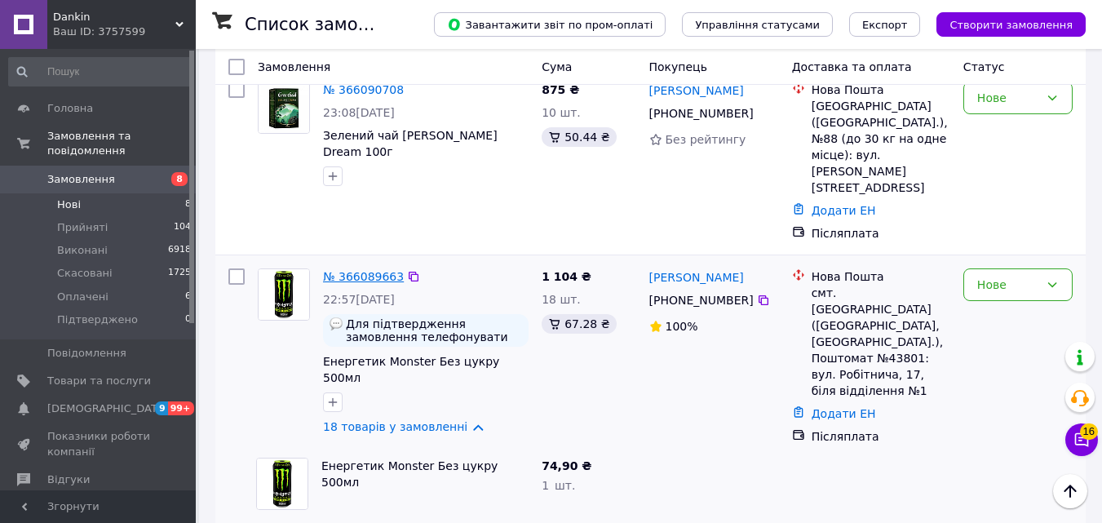
click at [373, 270] on link "№ 366089663" at bounding box center [363, 276] width 81 height 13
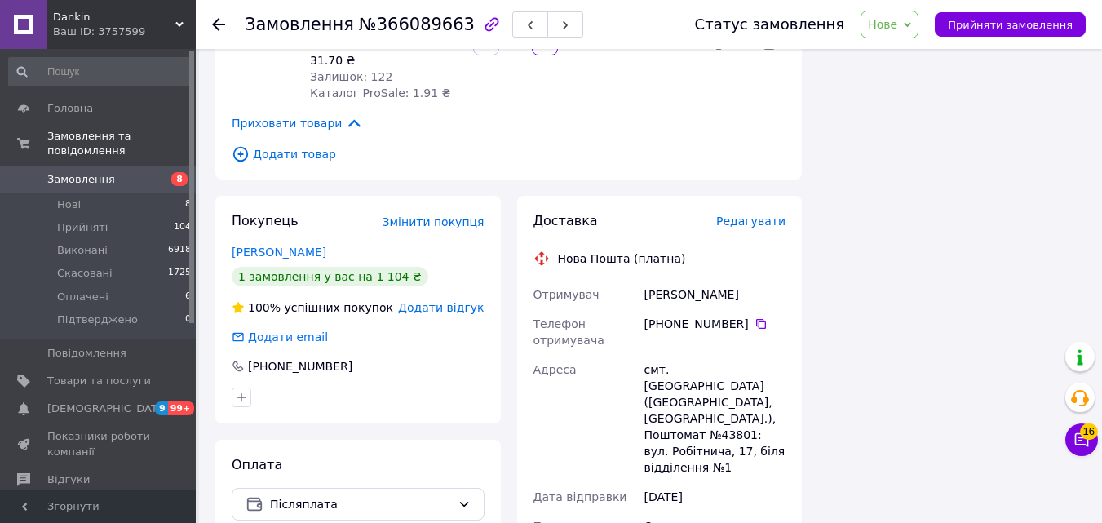
scroll to position [2658, 0]
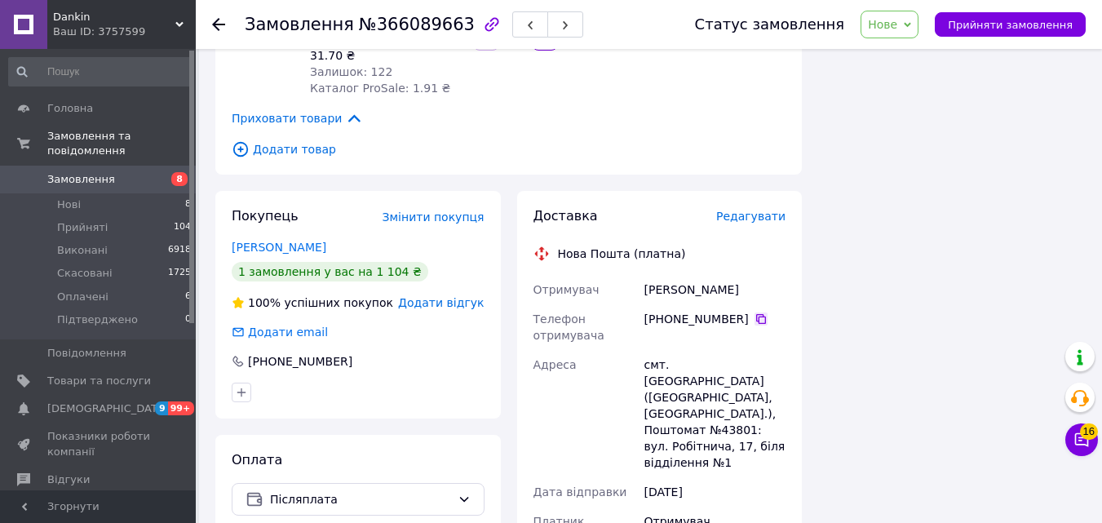
click at [755, 313] on icon at bounding box center [761, 319] width 13 height 13
copy div "Донець"
click at [698, 350] on div "смт. [GEOGRAPHIC_DATA] ([GEOGRAPHIC_DATA], [GEOGRAPHIC_DATA].), Поштомат №43801…" at bounding box center [715, 413] width 148 height 127
copy div "Дарина"
copy div "43801"
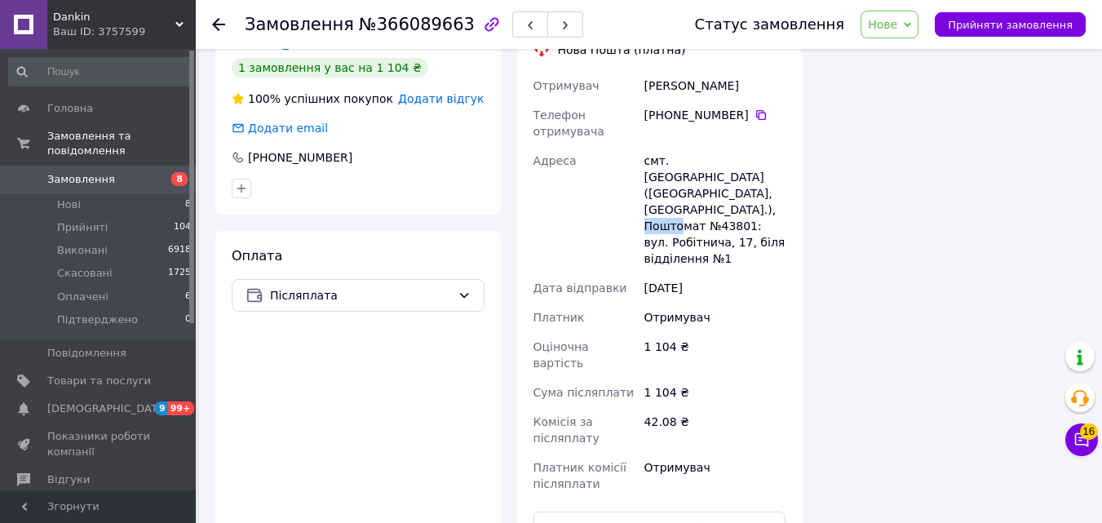
scroll to position [2864, 0]
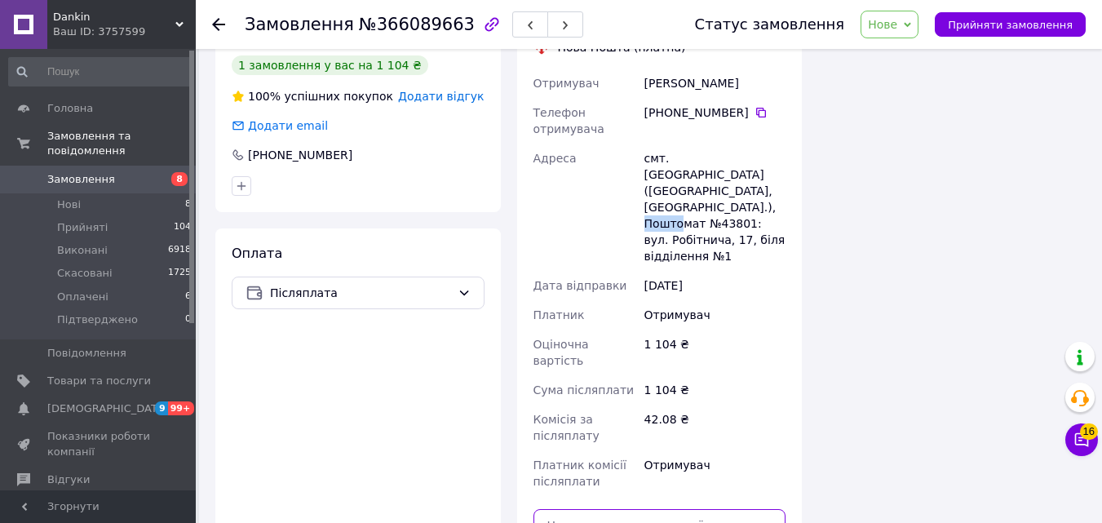
click at [693, 509] on input "text" at bounding box center [660, 525] width 253 height 33
click at [920, 47] on div "Статус замовлення Нове Прийнято Виконано Скасовано Оплачено Підтверджено Прийня…" at bounding box center [875, 24] width 424 height 49
click at [911, 23] on icon at bounding box center [907, 24] width 7 height 7
click at [702, 509] on input "text" at bounding box center [660, 525] width 253 height 33
type input "20451269205275"
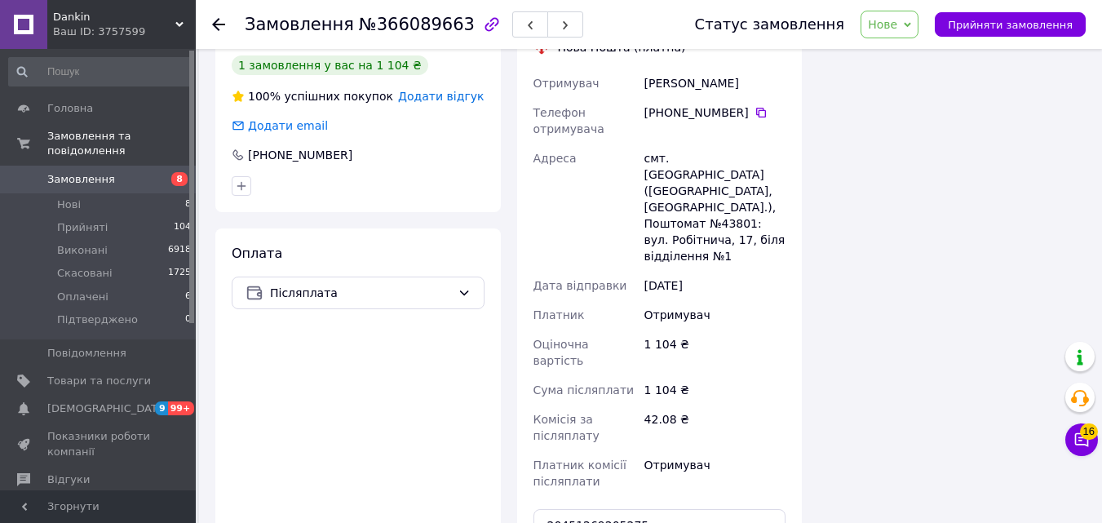
click at [909, 40] on div "Статус замовлення Нове Прийнято Виконано Скасовано Оплачено Підтверджено Прийня…" at bounding box center [875, 24] width 424 height 49
click at [898, 22] on span "Нове" at bounding box center [882, 24] width 29 height 13
click at [937, 54] on li "Прийнято" at bounding box center [910, 57] width 97 height 24
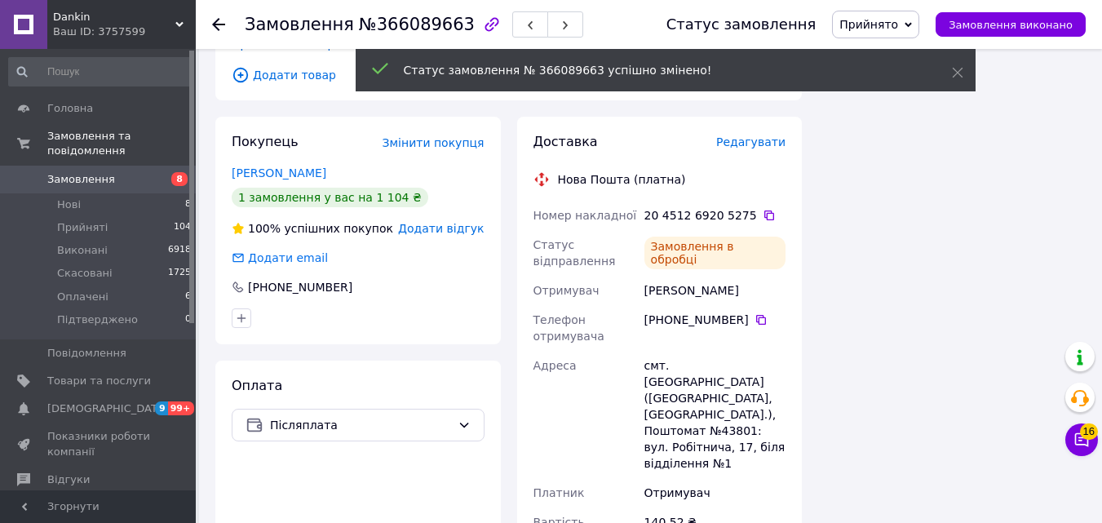
scroll to position [2784, 0]
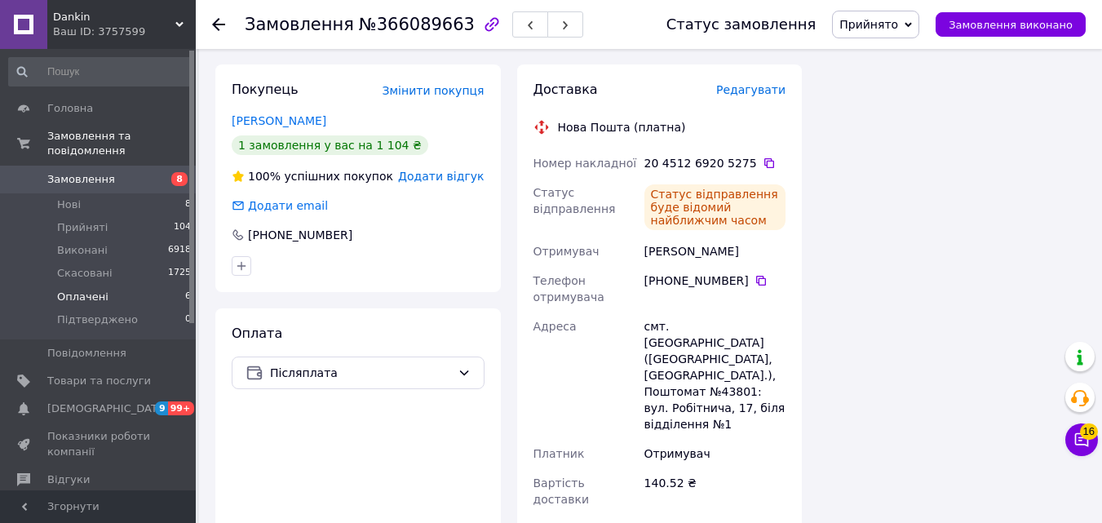
click at [64, 286] on li "Оплачені 6" at bounding box center [100, 297] width 201 height 23
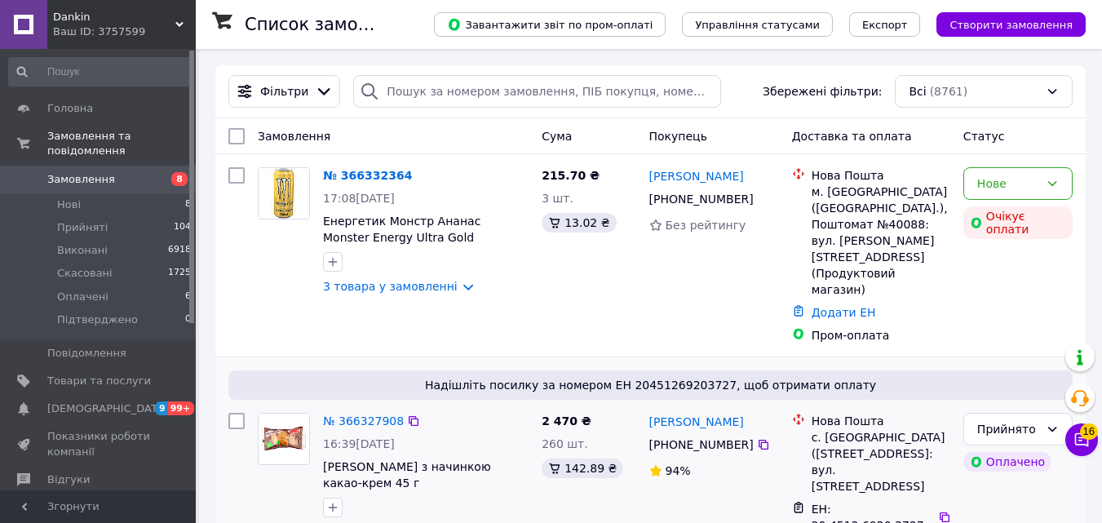
click at [241, 377] on span "Надішліть посилку за номером ЕН 20451269203727, щоб отримати оплату" at bounding box center [651, 385] width 832 height 16
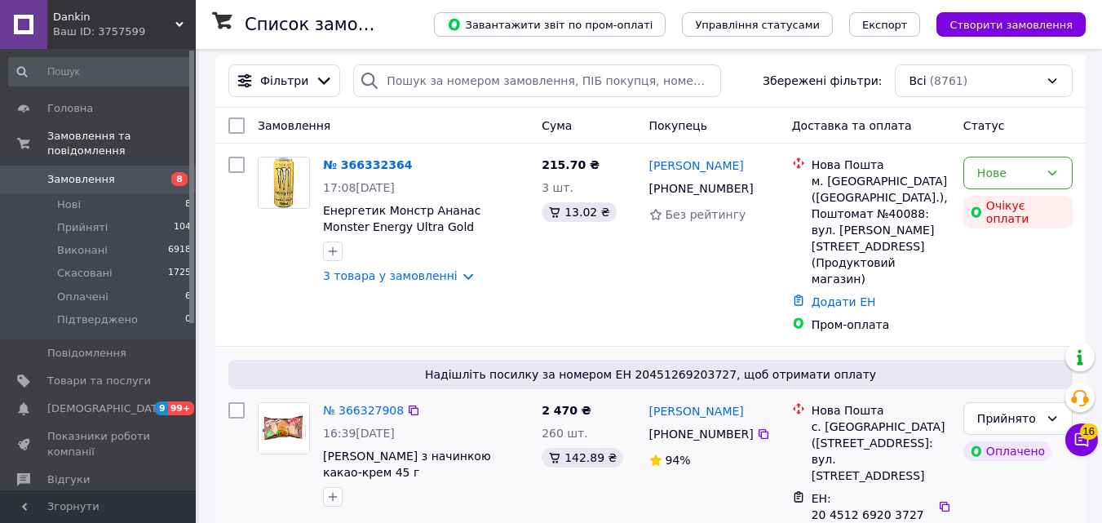
scroll to position [16, 0]
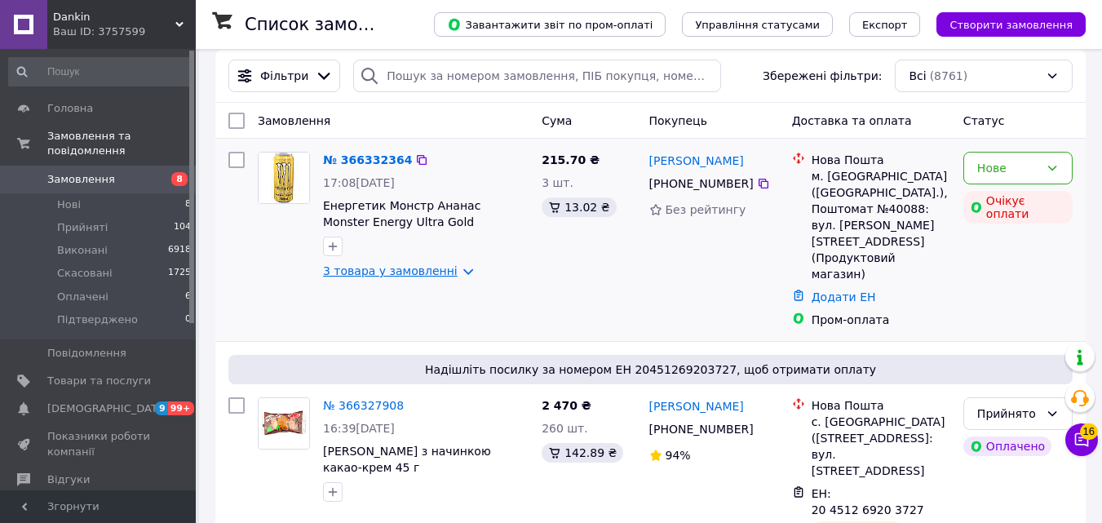
click at [342, 273] on link "3 товара у замовленні" at bounding box center [390, 270] width 135 height 13
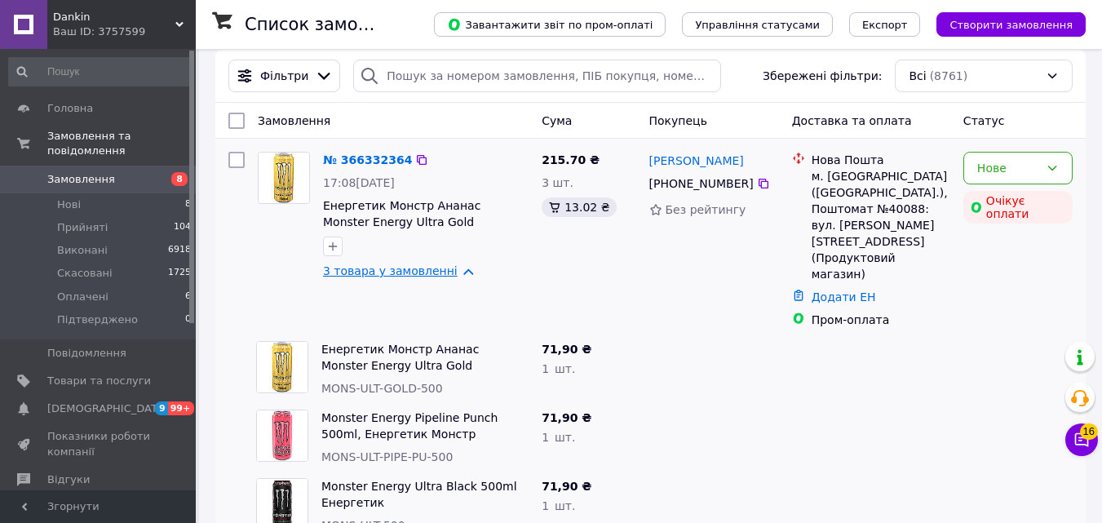
click at [361, 272] on link "3 товара у замовленні" at bounding box center [390, 270] width 135 height 13
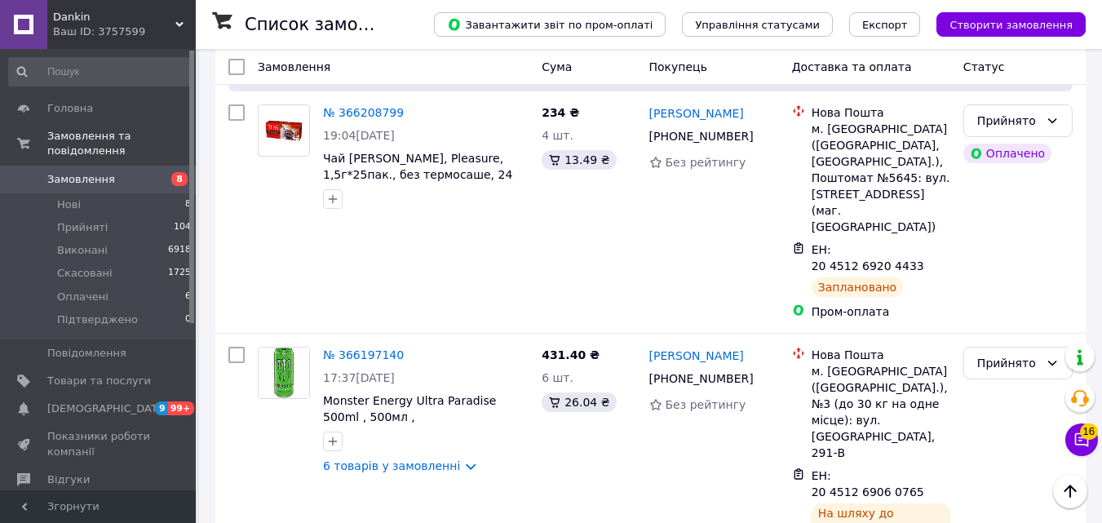
scroll to position [1420, 0]
